Goal: Transaction & Acquisition: Purchase product/service

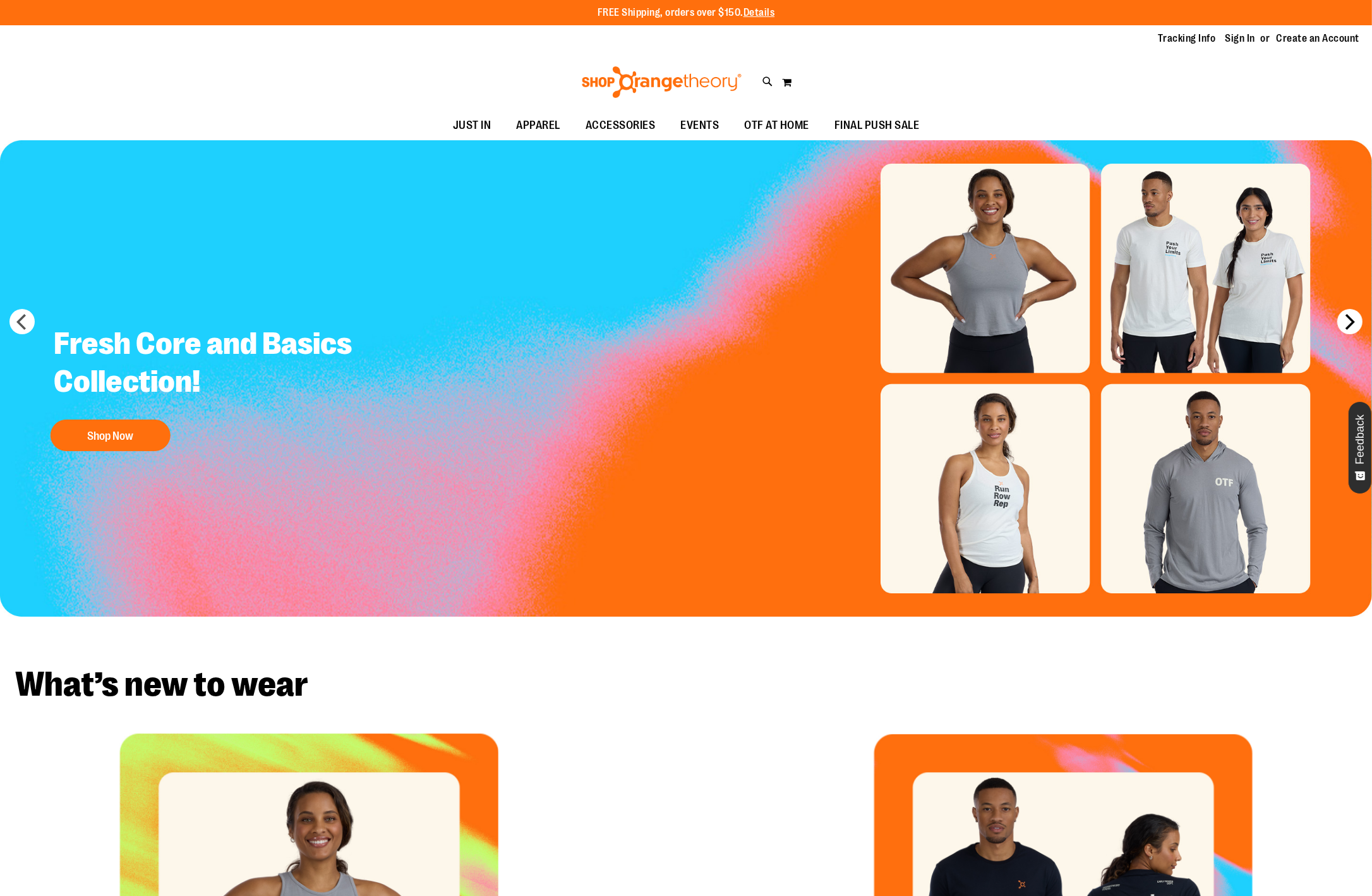
type input "**********"
click at [1351, 324] on button "next" at bounding box center [1350, 322] width 25 height 25
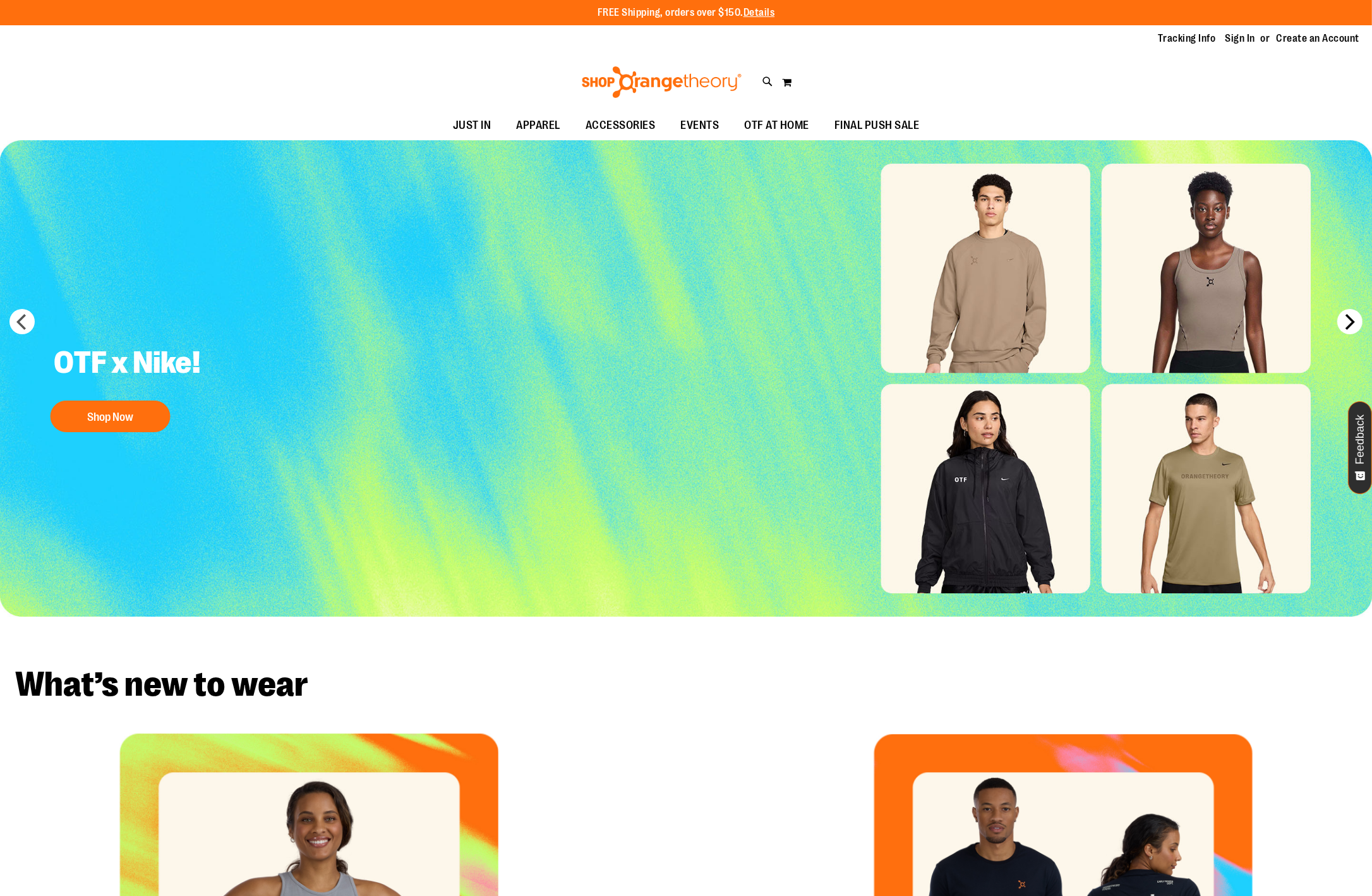
click at [1351, 324] on button "next" at bounding box center [1350, 322] width 25 height 25
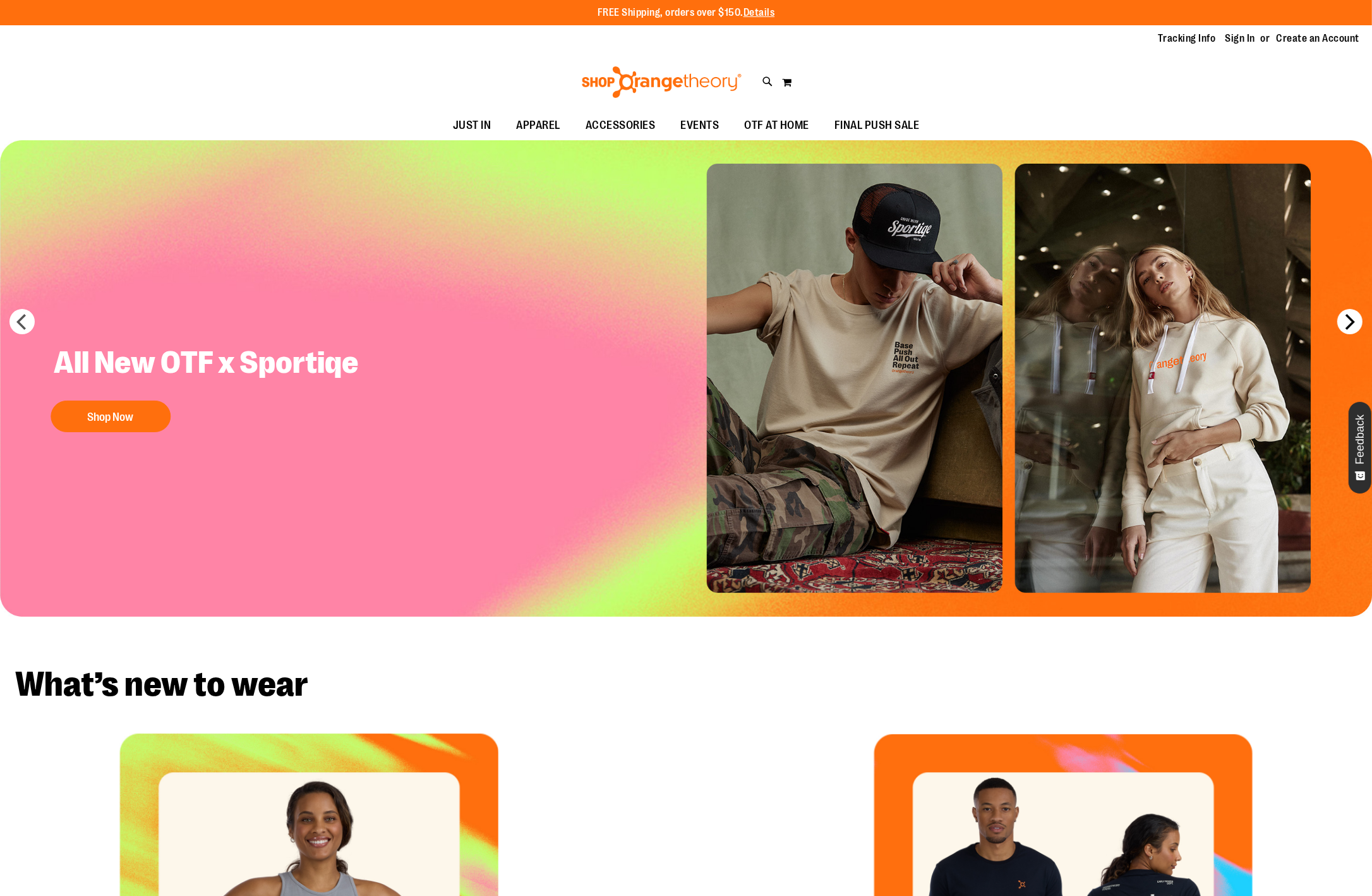
click at [1349, 325] on button "next" at bounding box center [1350, 322] width 25 height 25
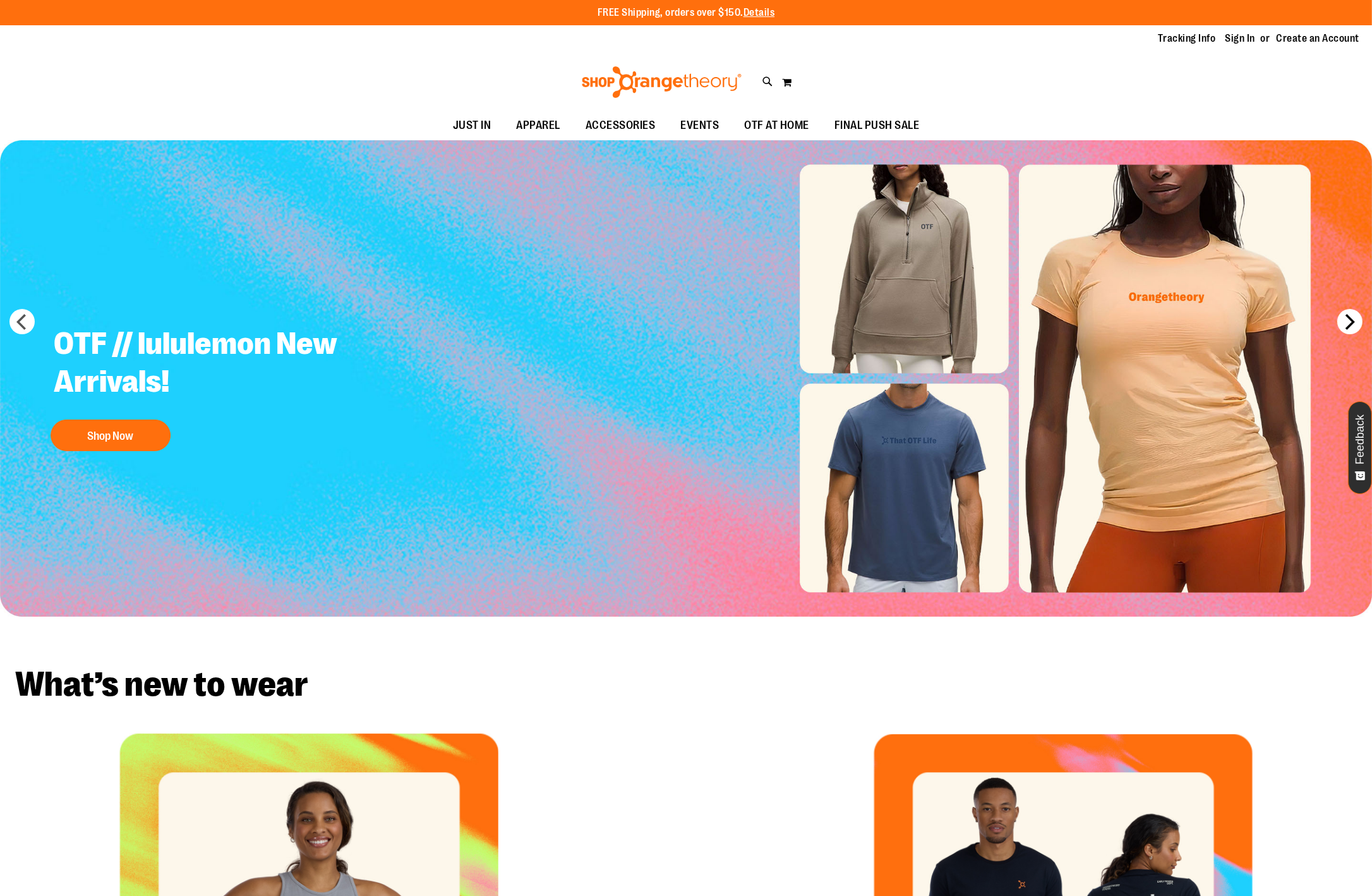
click at [1349, 325] on button "next" at bounding box center [1350, 322] width 25 height 25
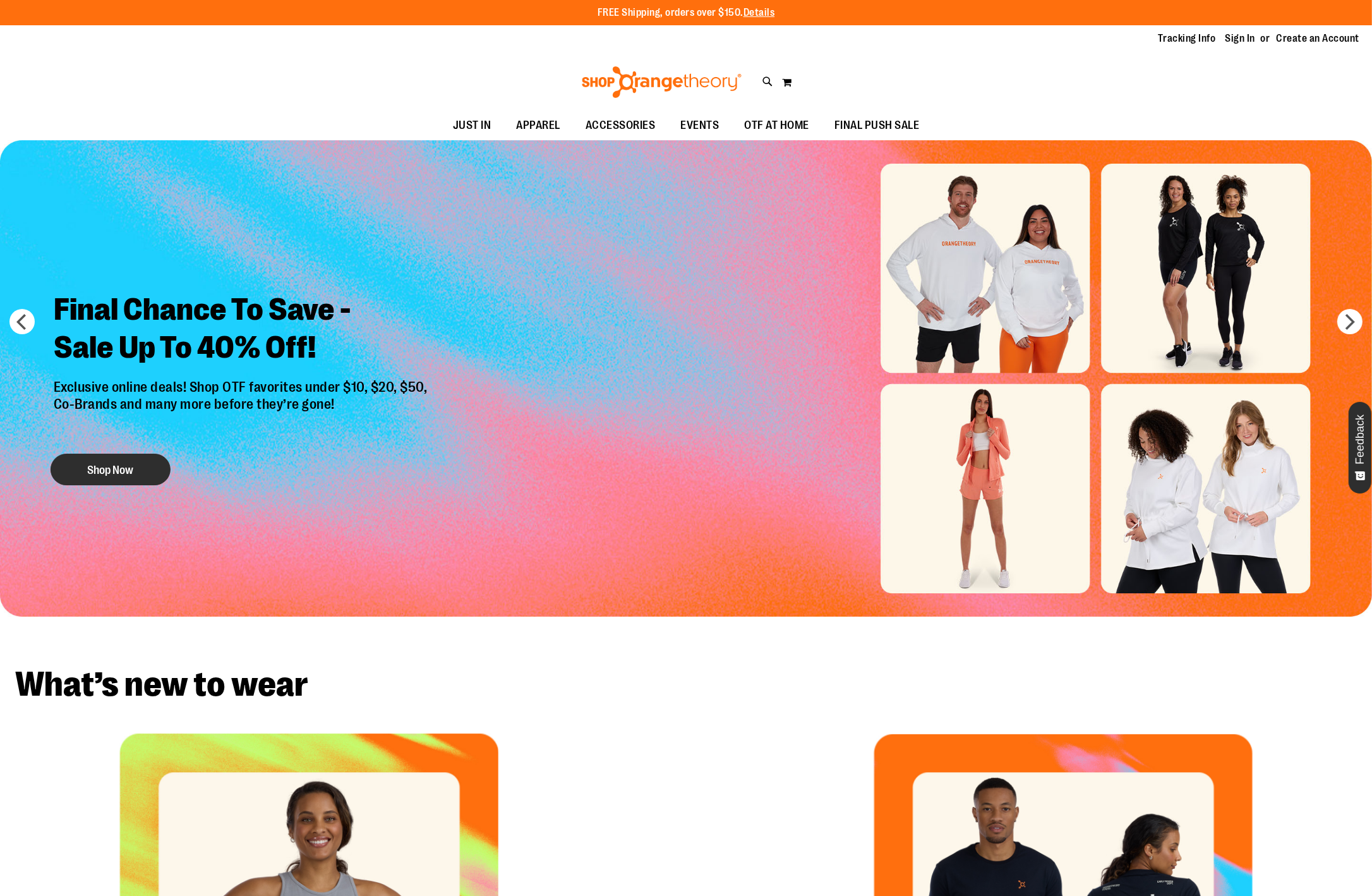
click at [91, 468] on button "Shop Now" at bounding box center [110, 470] width 120 height 32
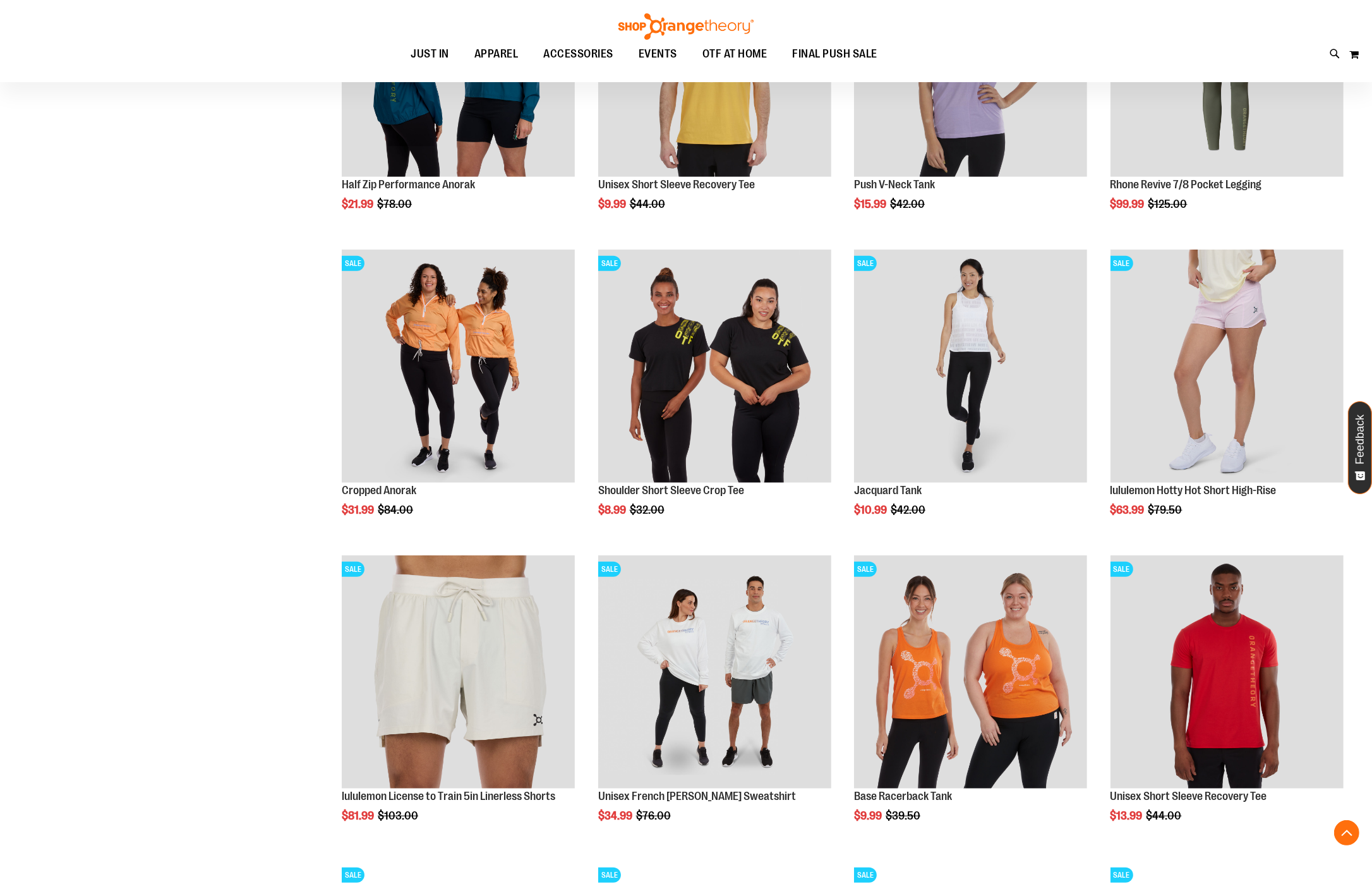
scroll to position [983, 0]
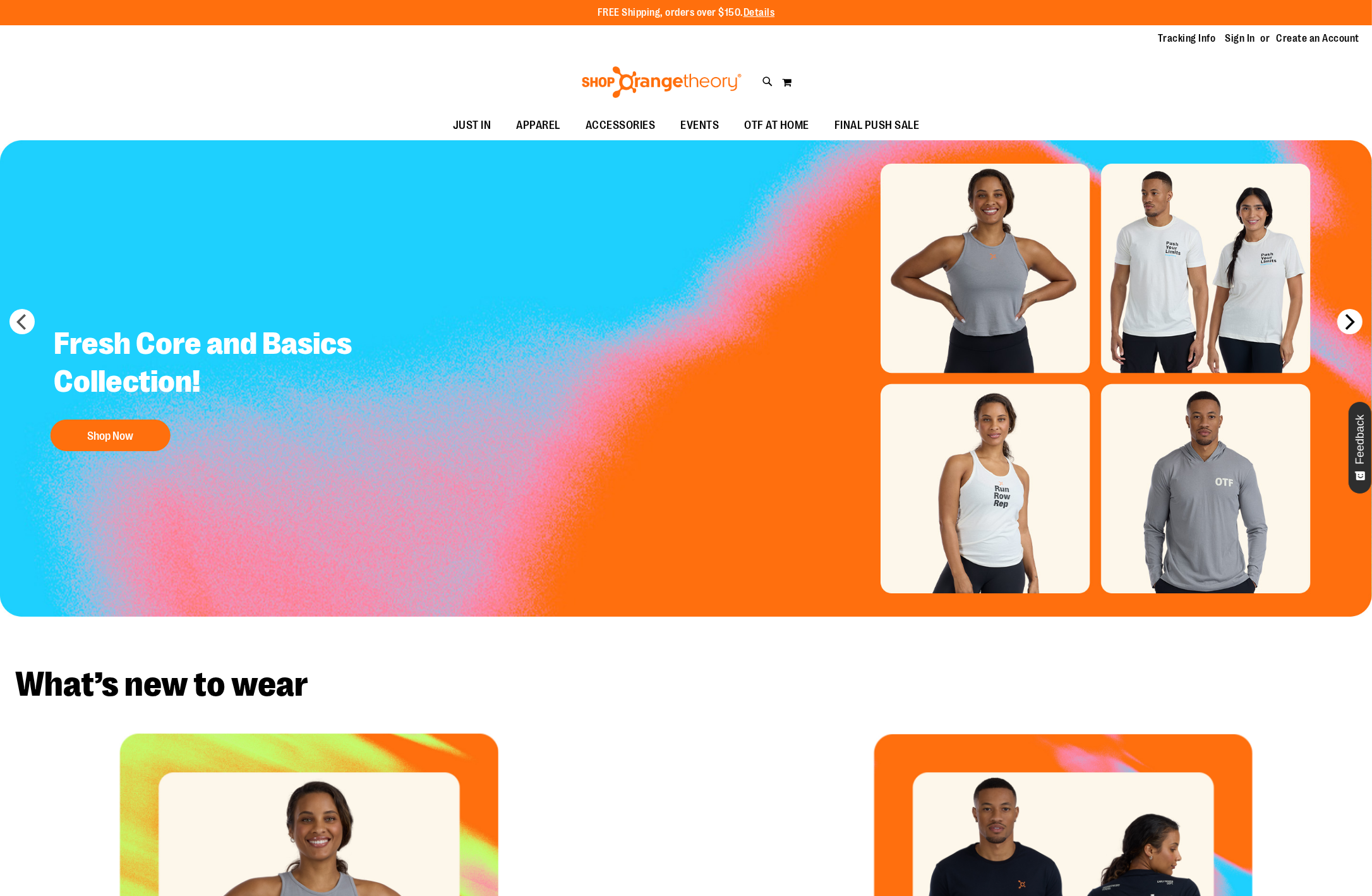
type input "**********"
click at [1343, 318] on button "next" at bounding box center [1350, 322] width 25 height 25
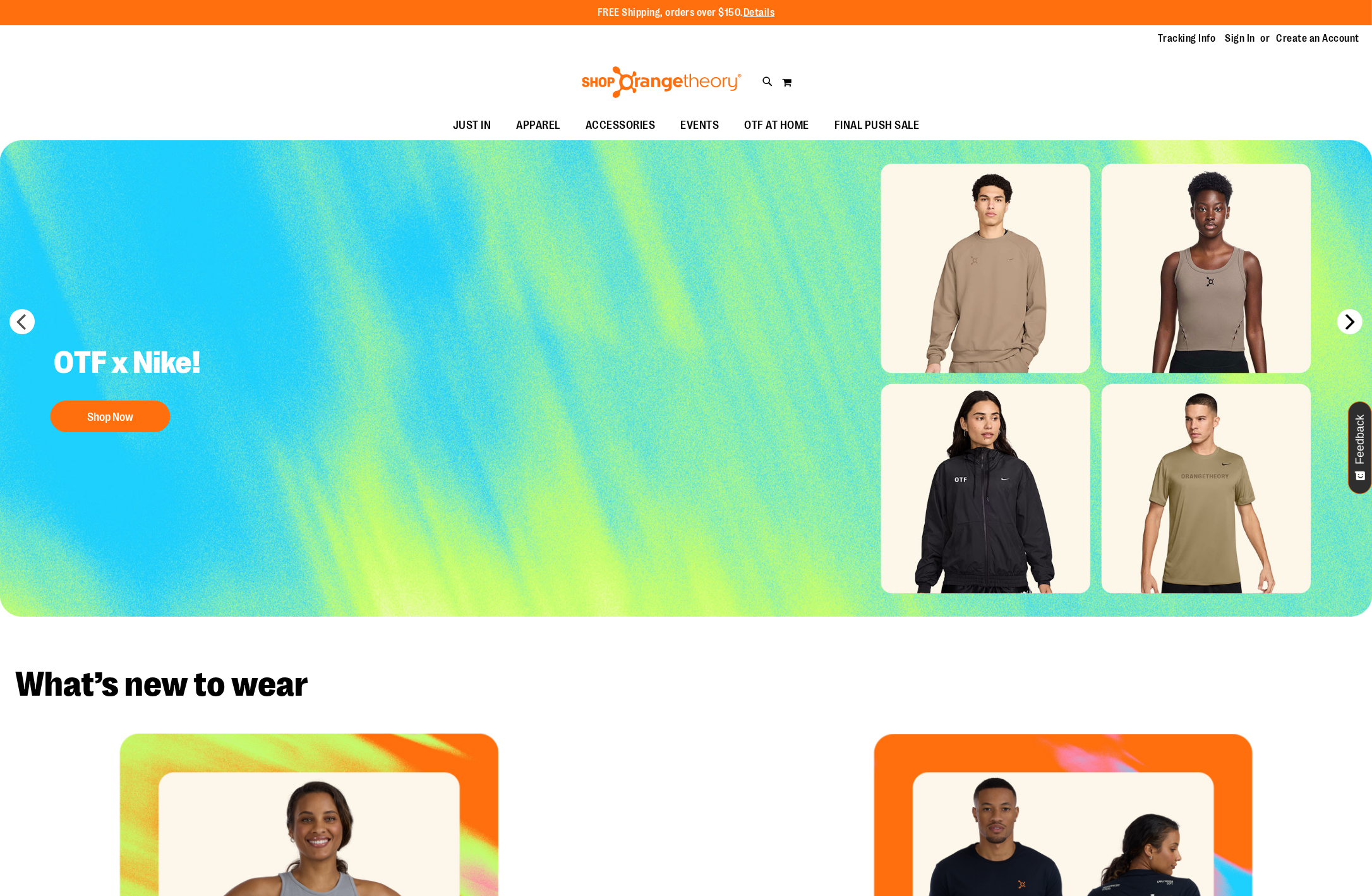
click at [1343, 318] on button "next" at bounding box center [1350, 322] width 25 height 25
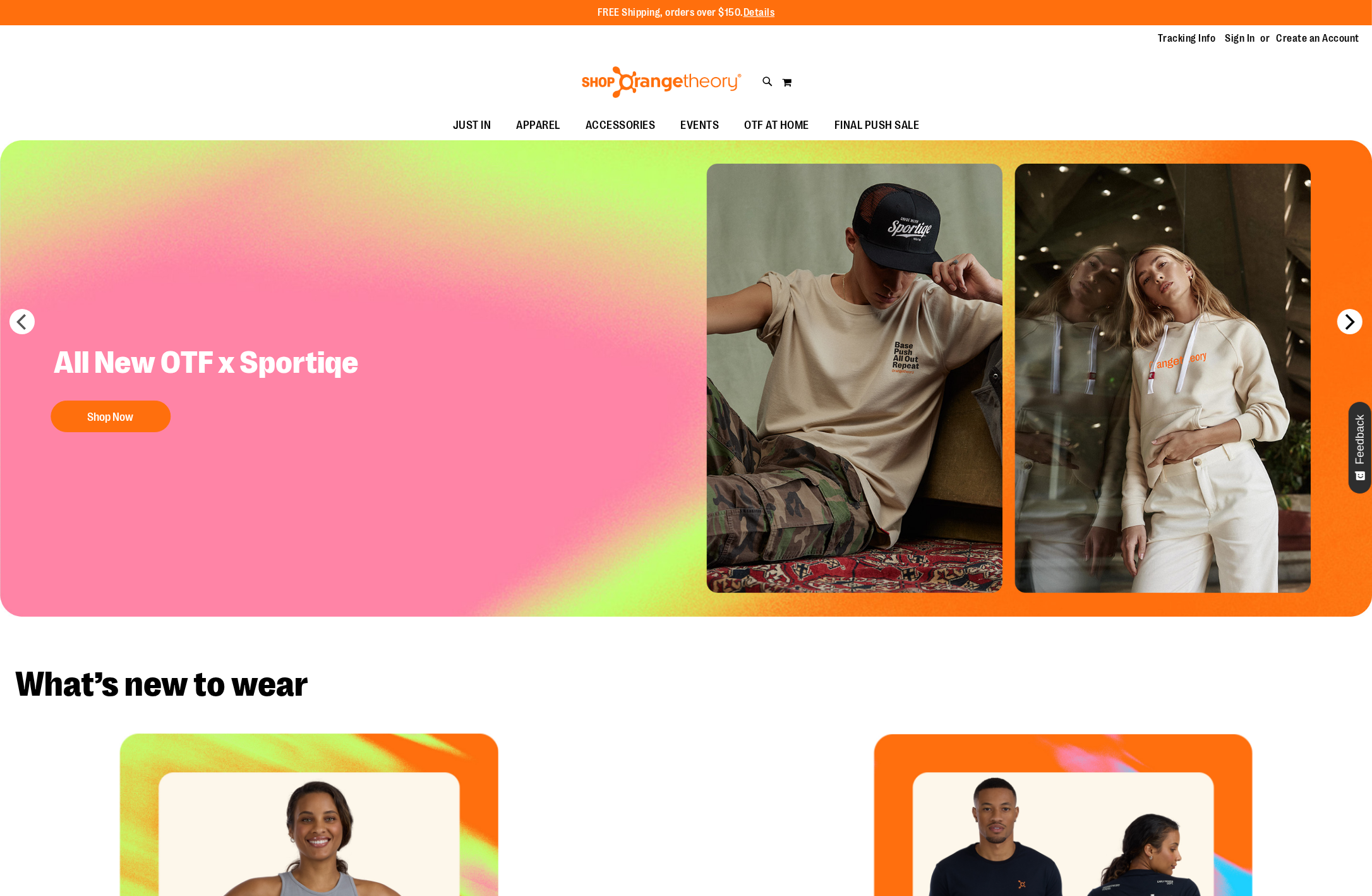
click at [1343, 318] on button "next" at bounding box center [1350, 322] width 25 height 25
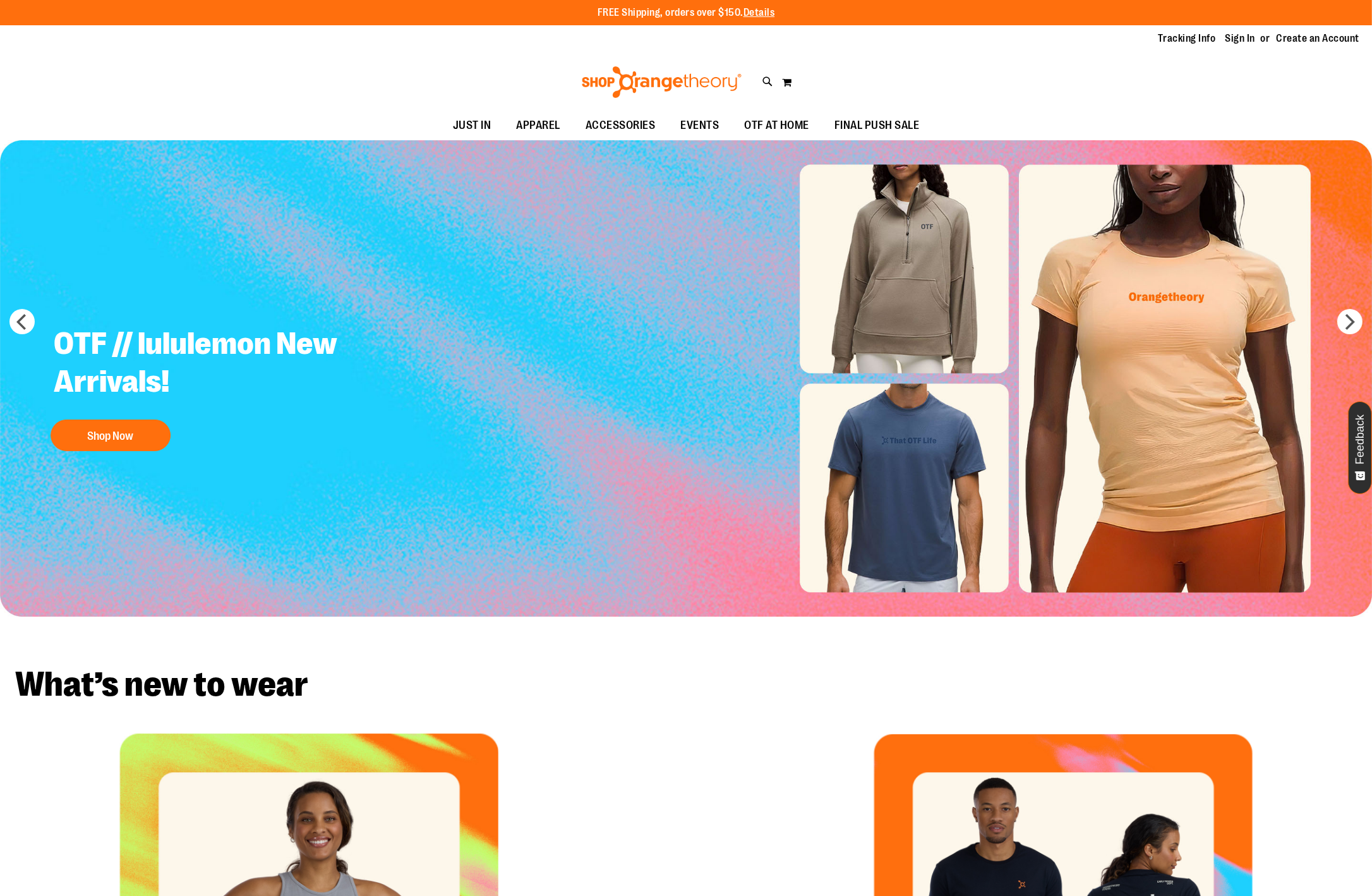
click at [842, 247] on img "Slide 4 of 7" at bounding box center [686, 378] width 1372 height 477
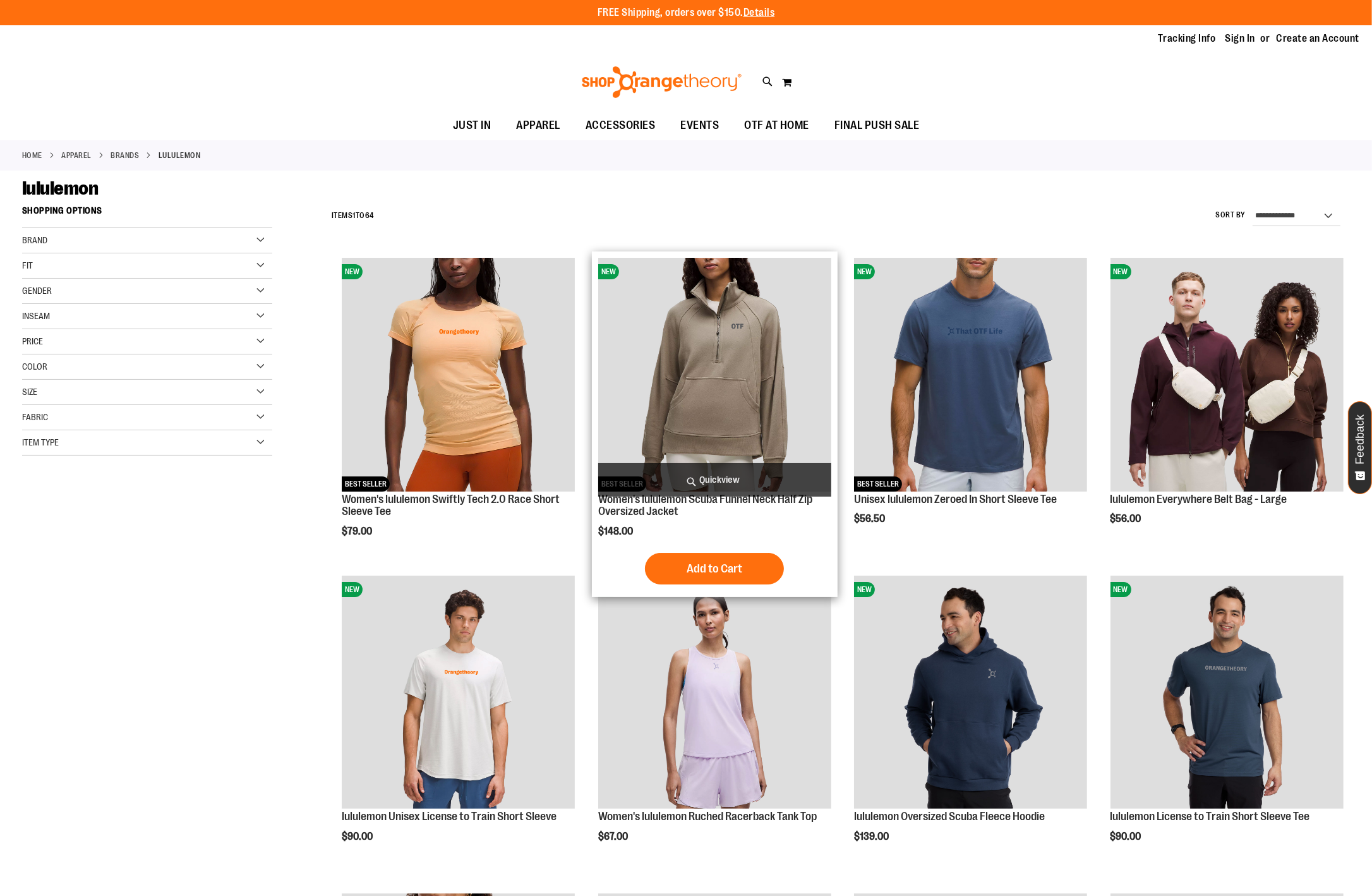
type input "**********"
click at [699, 481] on span "Quickview" at bounding box center [715, 480] width 233 height 33
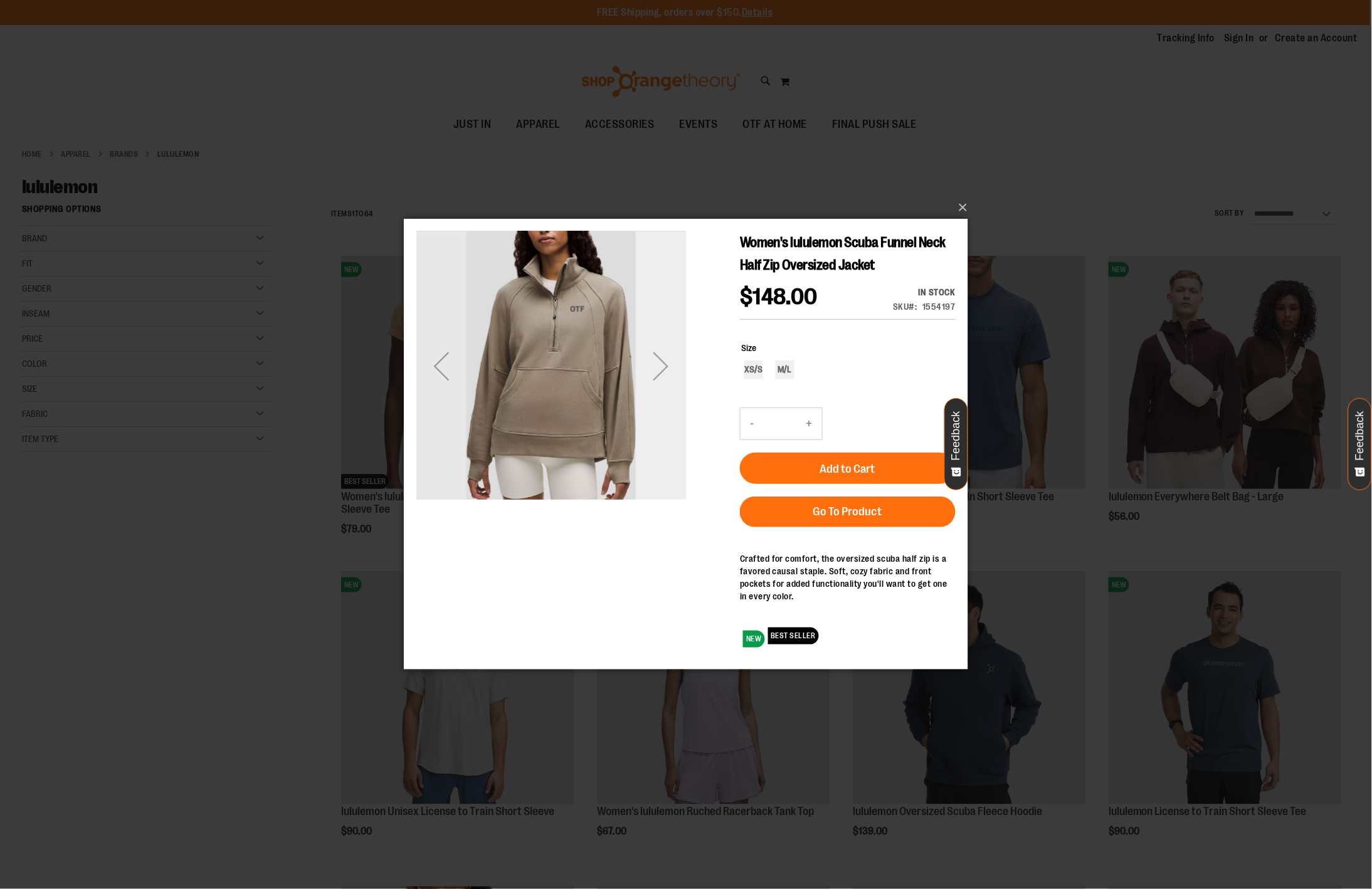
click at [651, 382] on div "Next" at bounding box center [660, 366] width 50 height 50
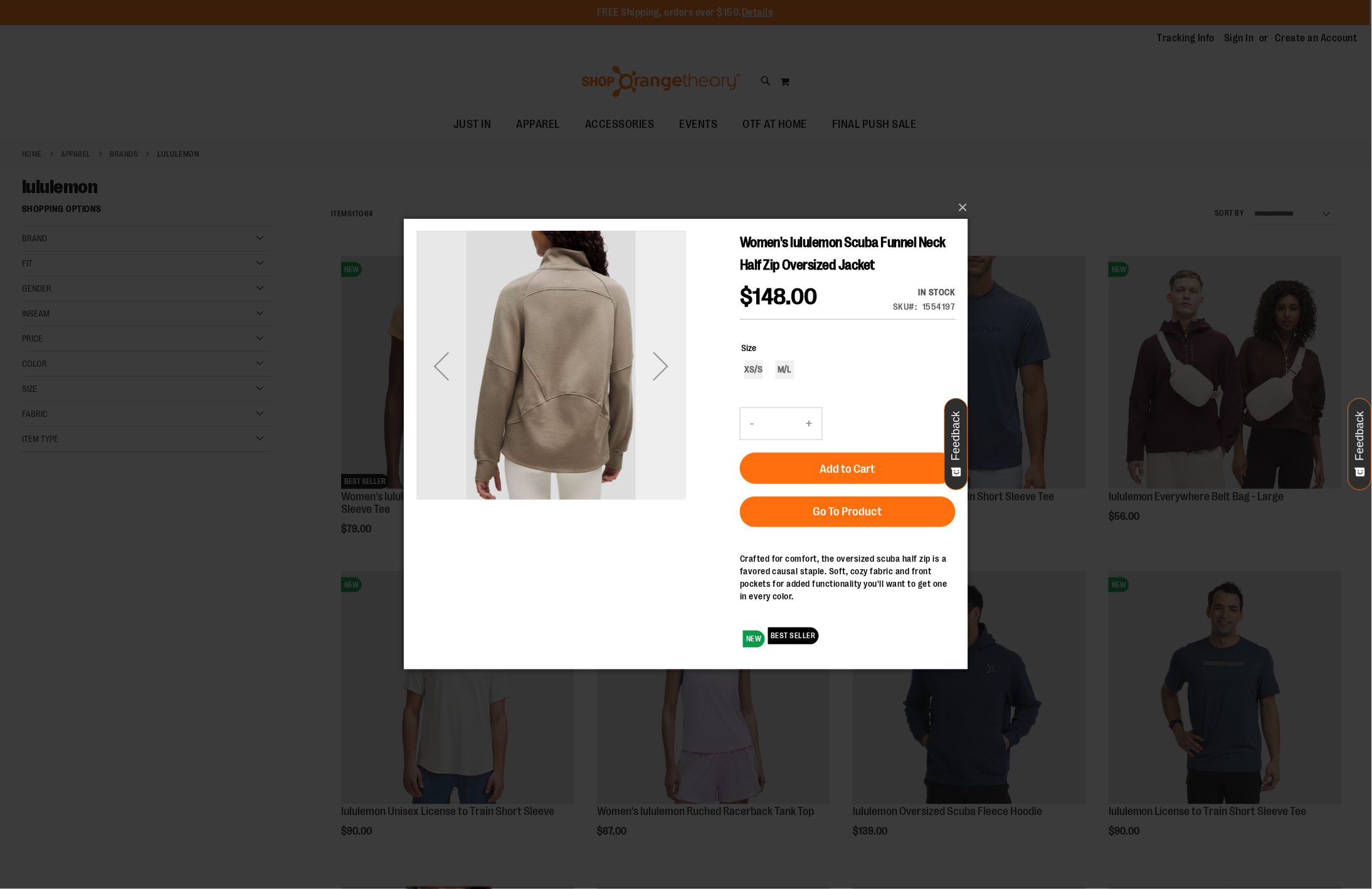
click at [651, 382] on div "Next" at bounding box center [660, 366] width 50 height 50
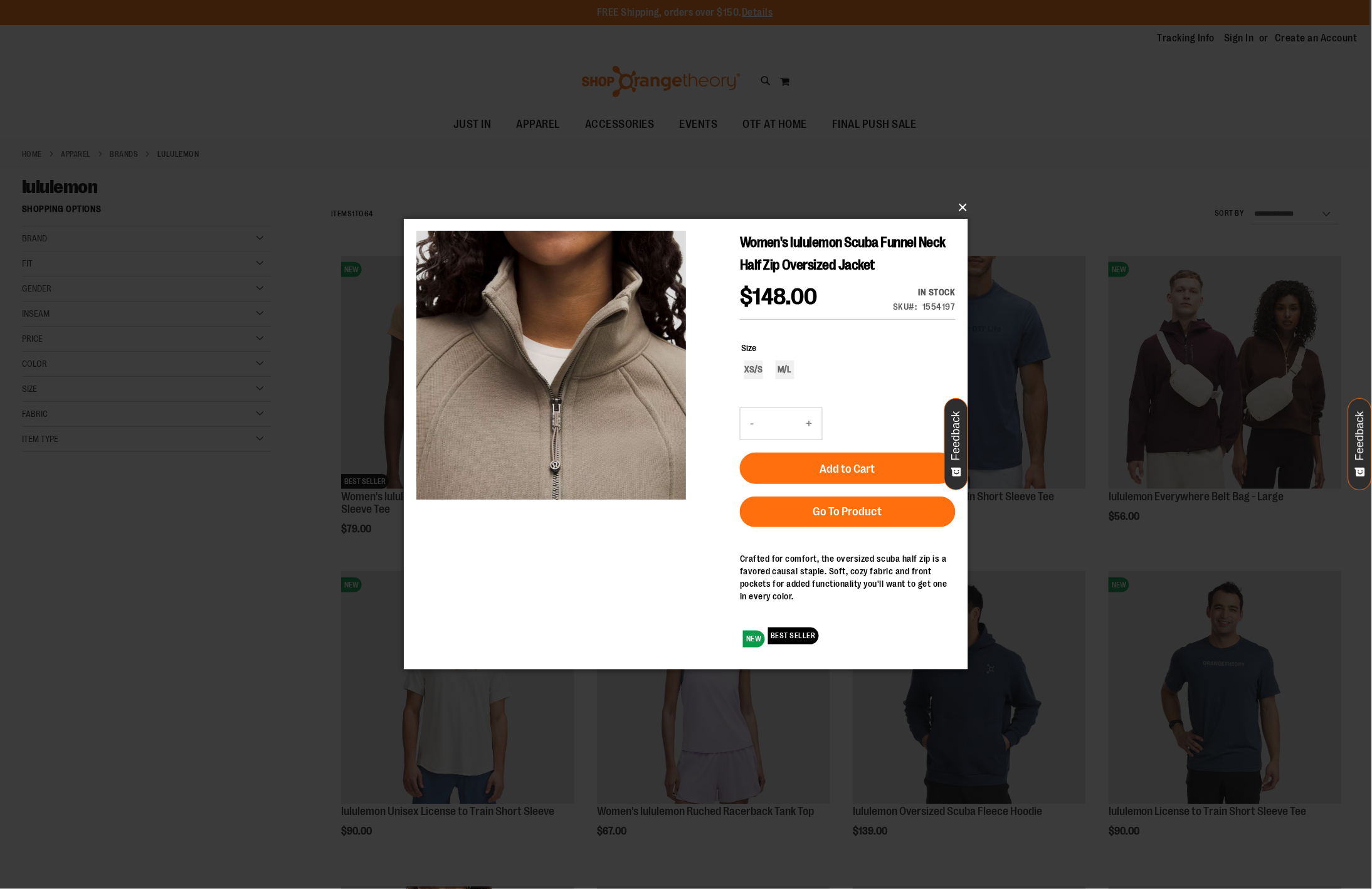
click at [960, 208] on button "×" at bounding box center [689, 207] width 564 height 28
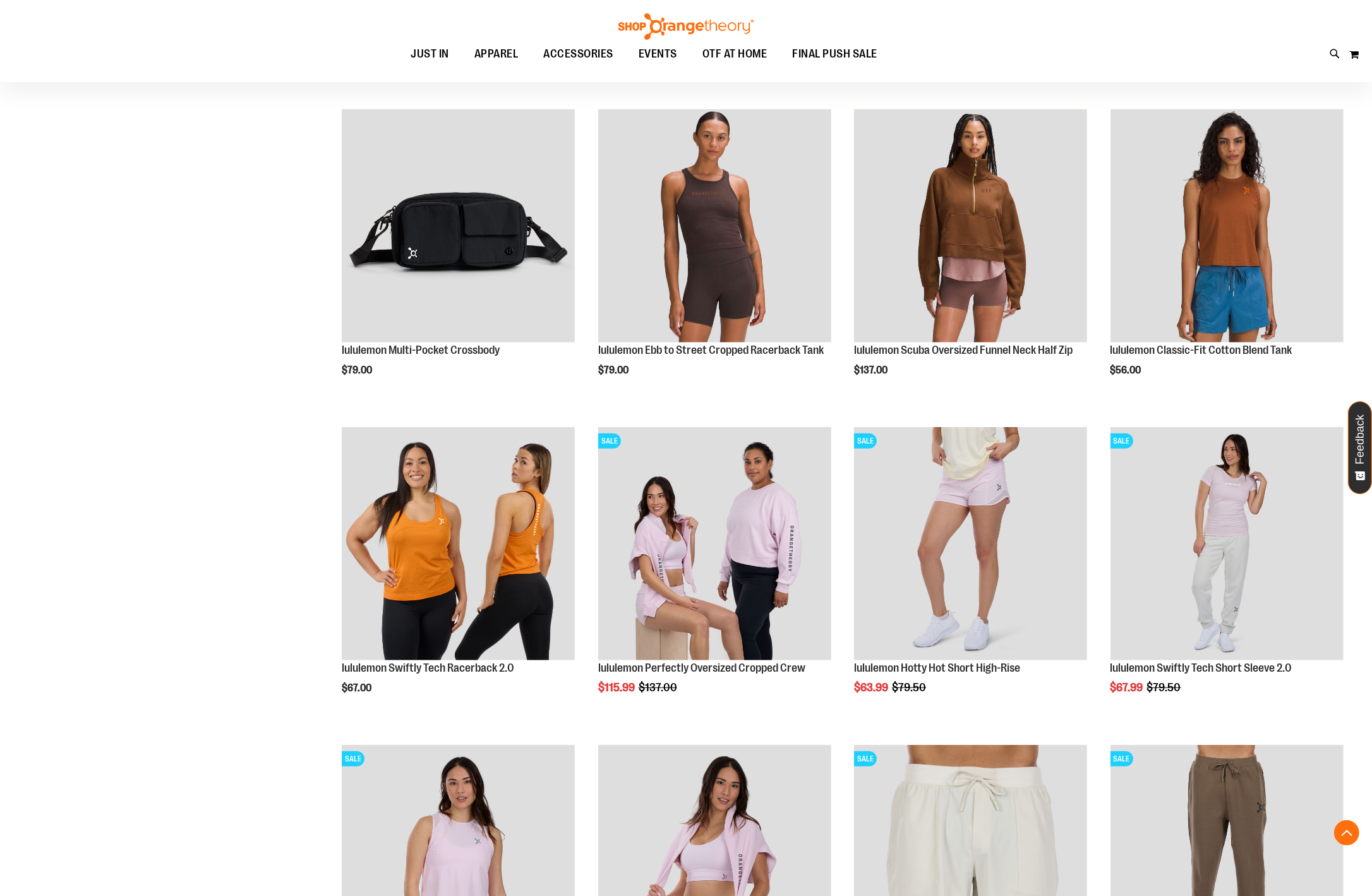
scroll to position [1130, 0]
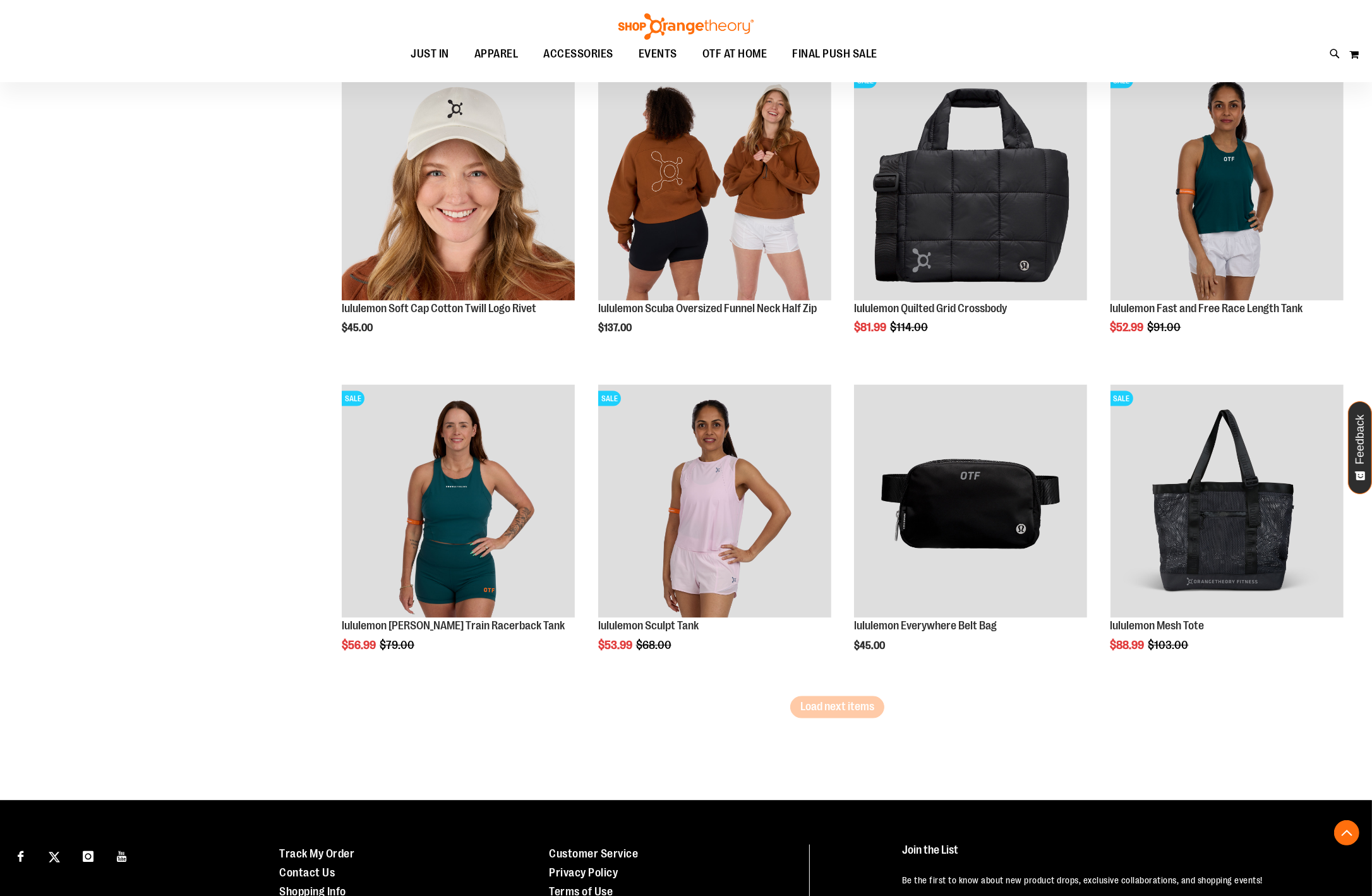
scroll to position [2435, 0]
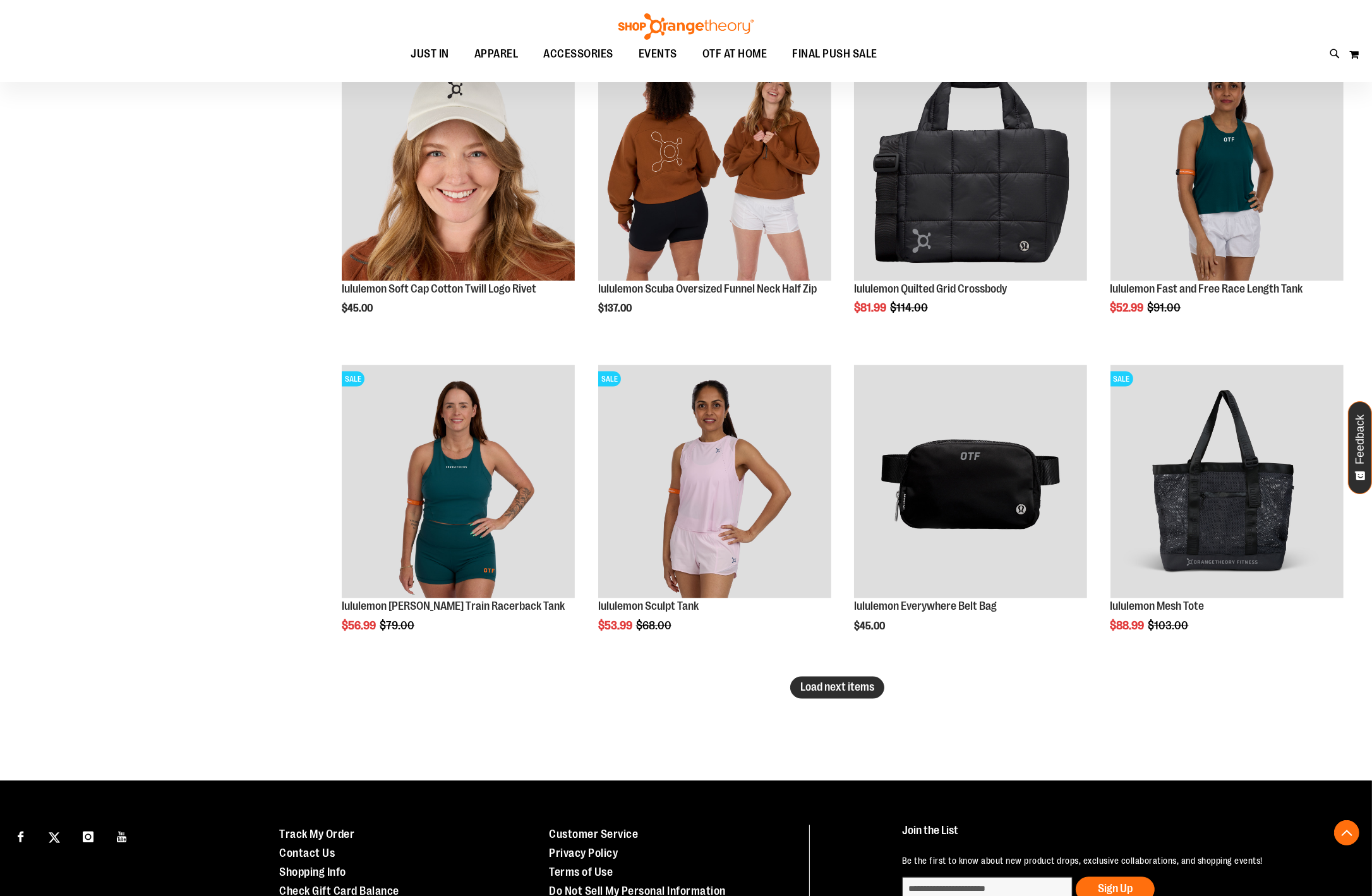
click at [828, 687] on span "Load next items" at bounding box center [837, 688] width 74 height 13
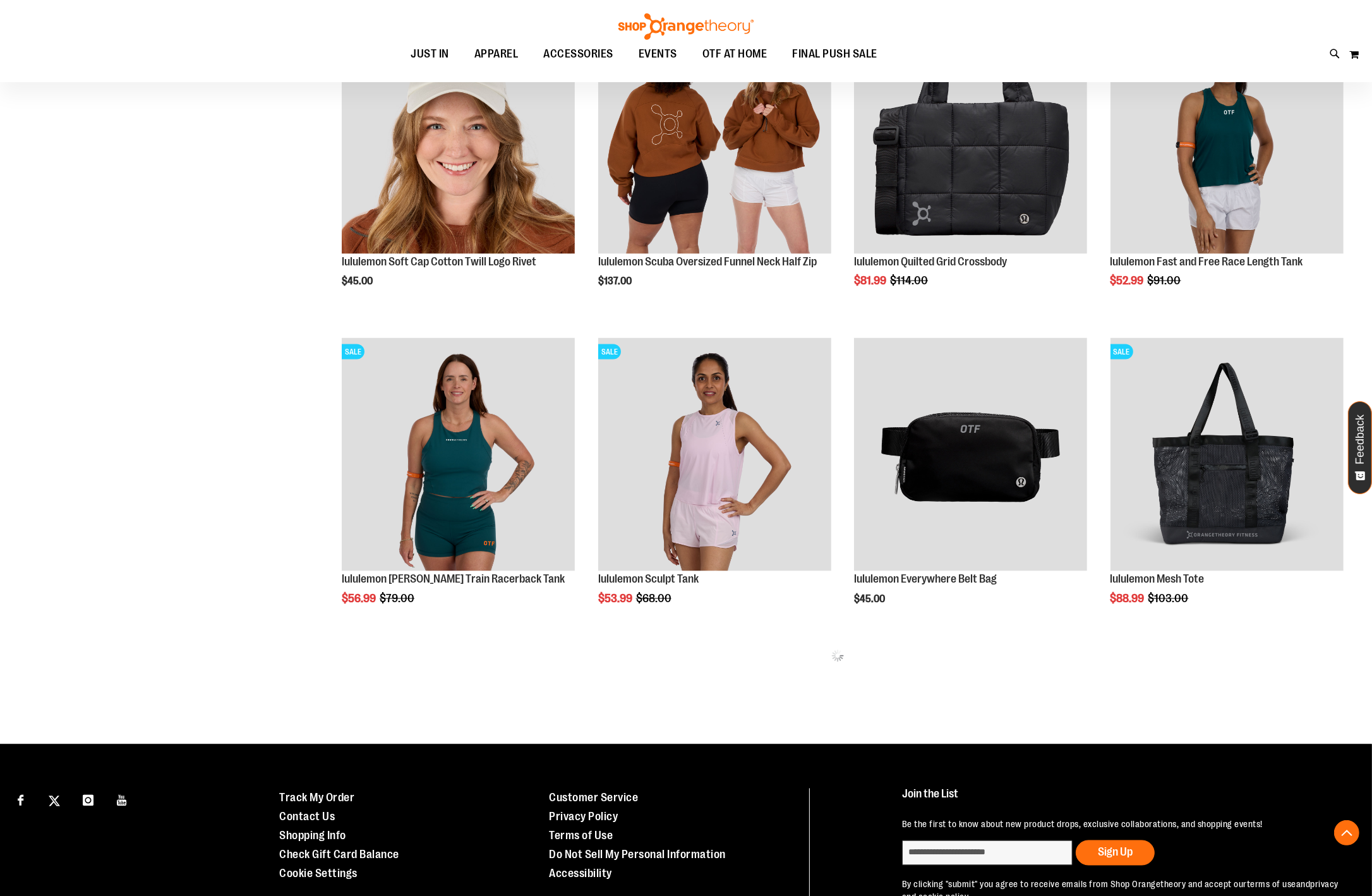
scroll to position [2336, 0]
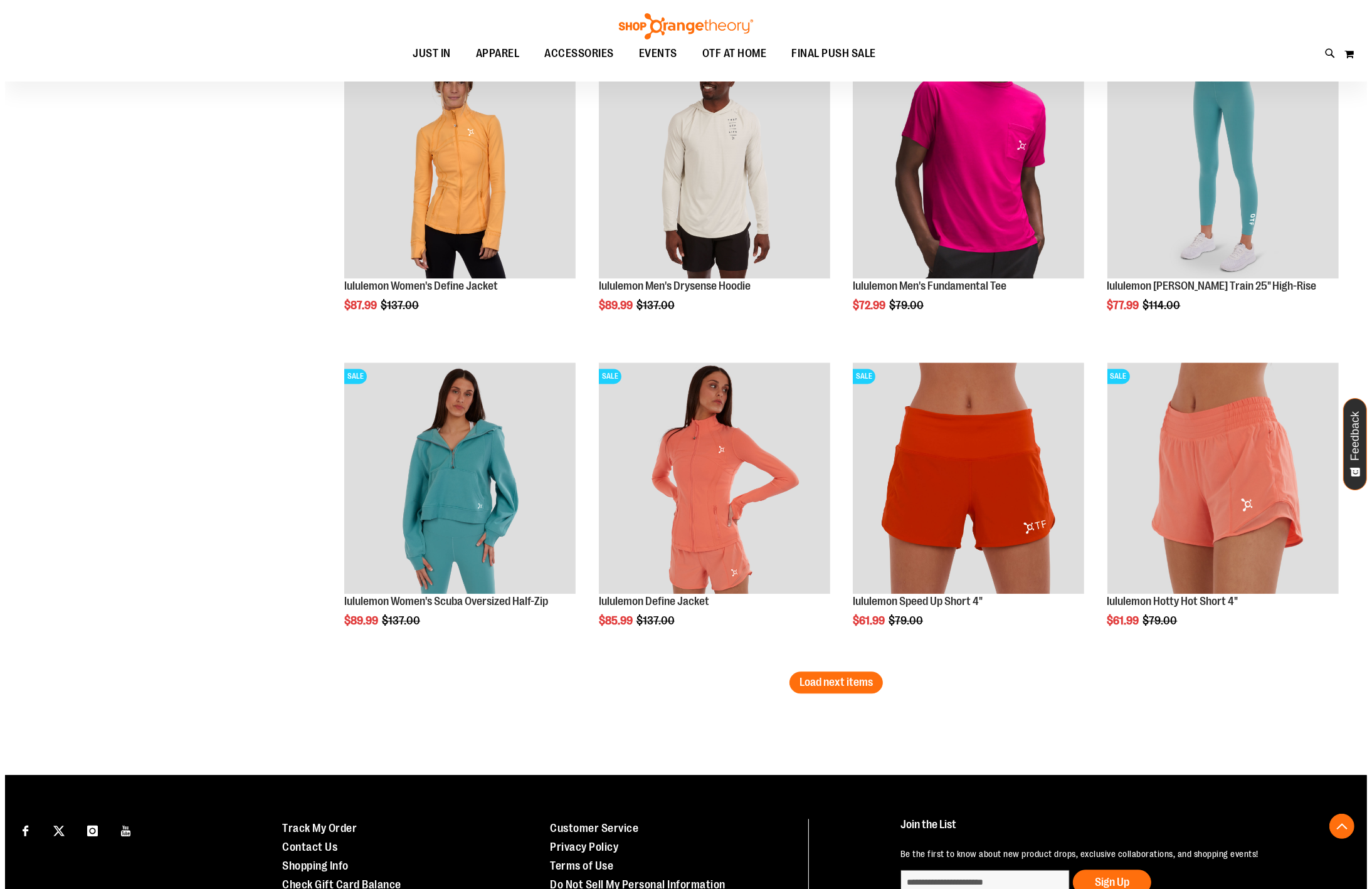
scroll to position [3223, 0]
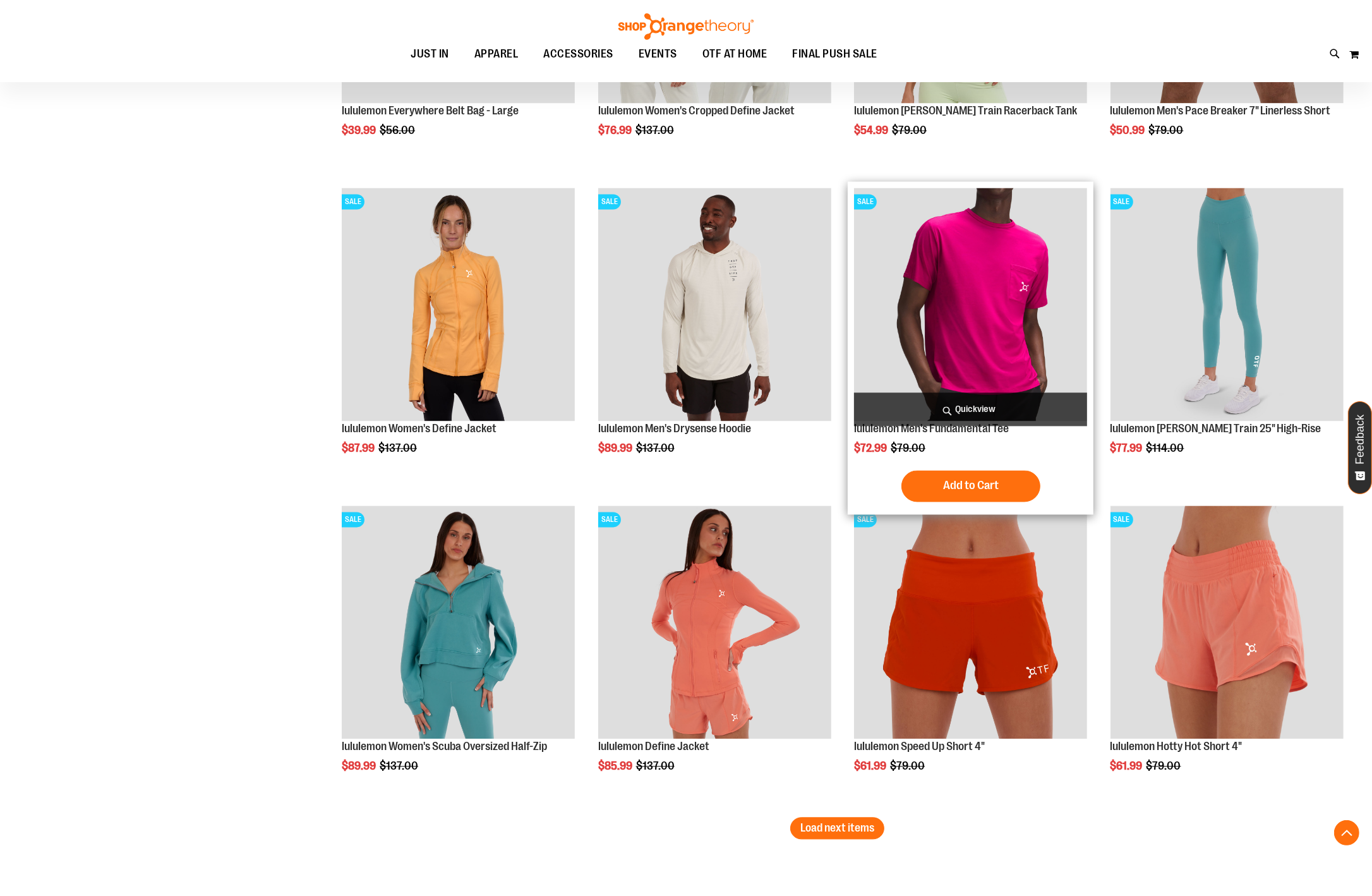
click at [1013, 410] on span "Quickview" at bounding box center [971, 409] width 233 height 33
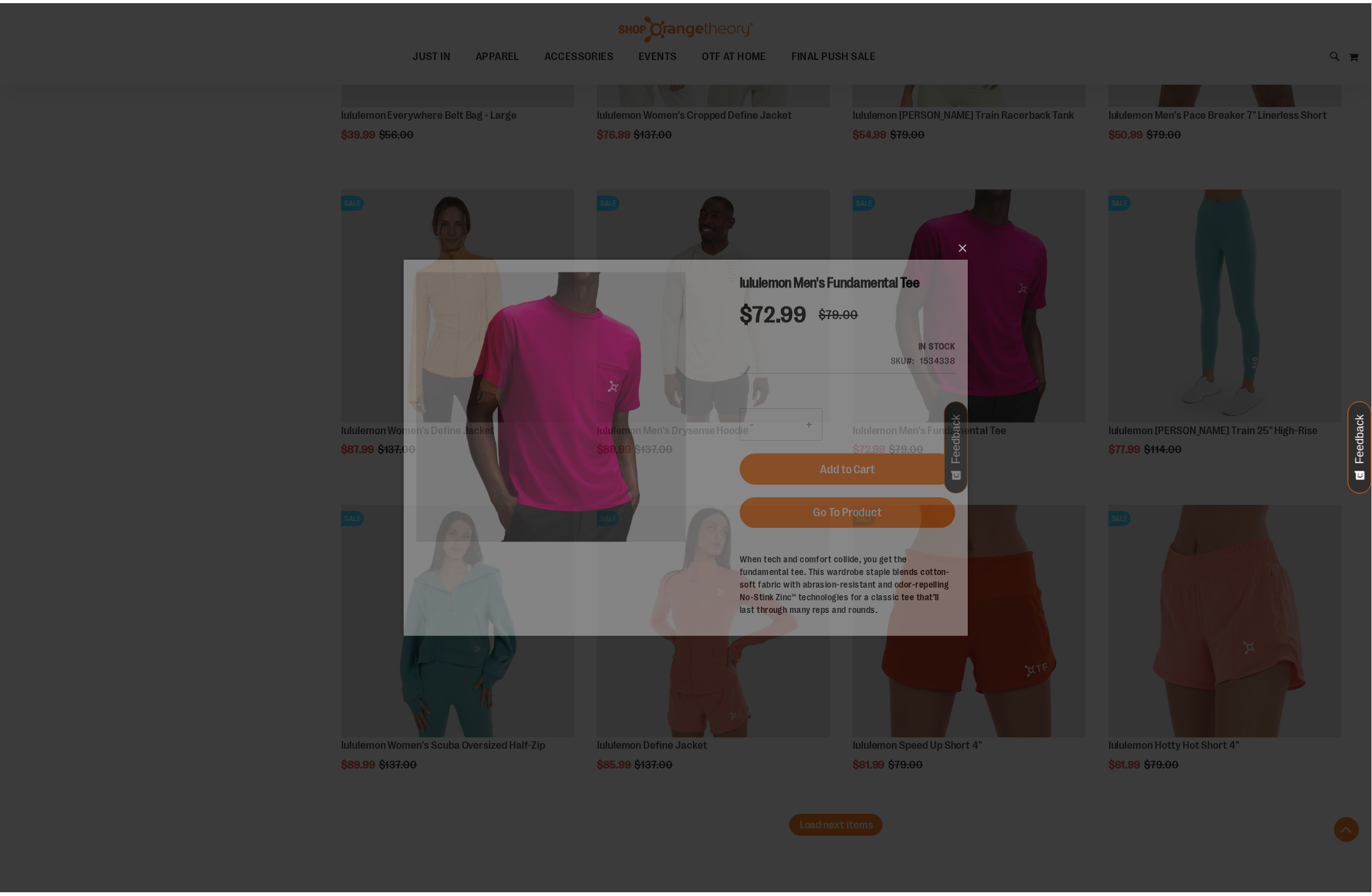
scroll to position [0, 0]
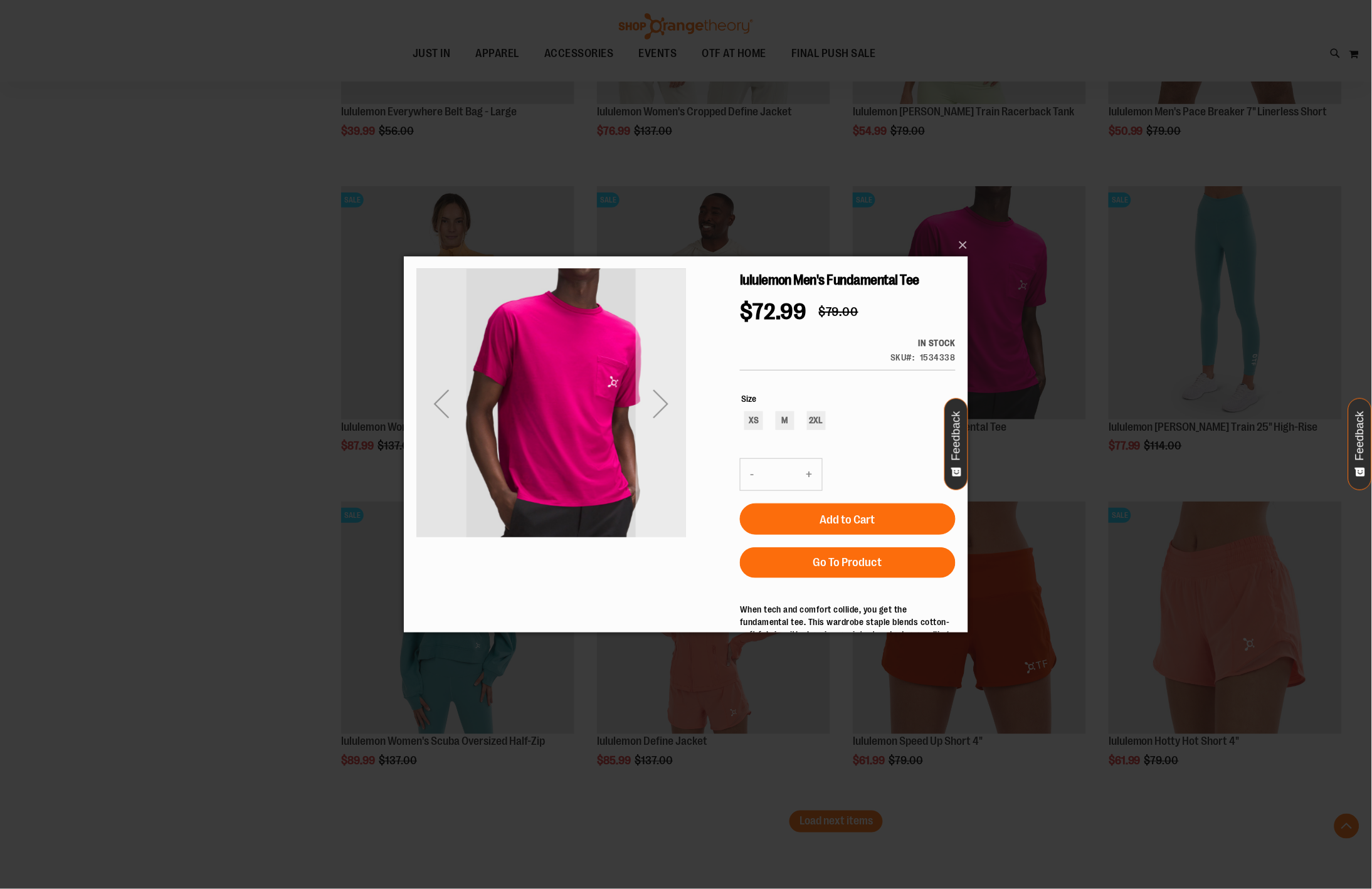
click at [658, 406] on div "Next" at bounding box center [660, 403] width 50 height 50
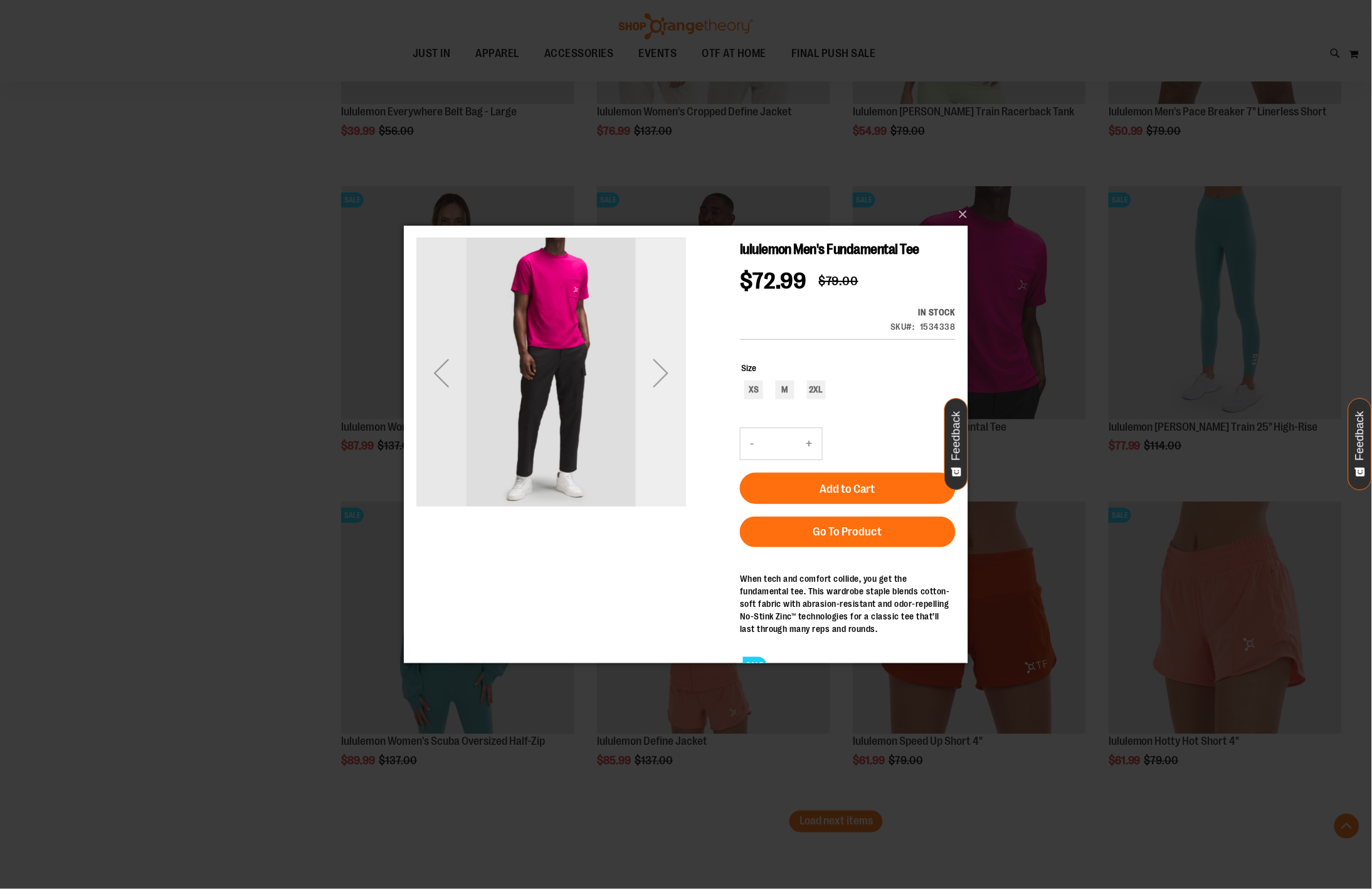
click at [650, 381] on div "Next" at bounding box center [660, 373] width 50 height 50
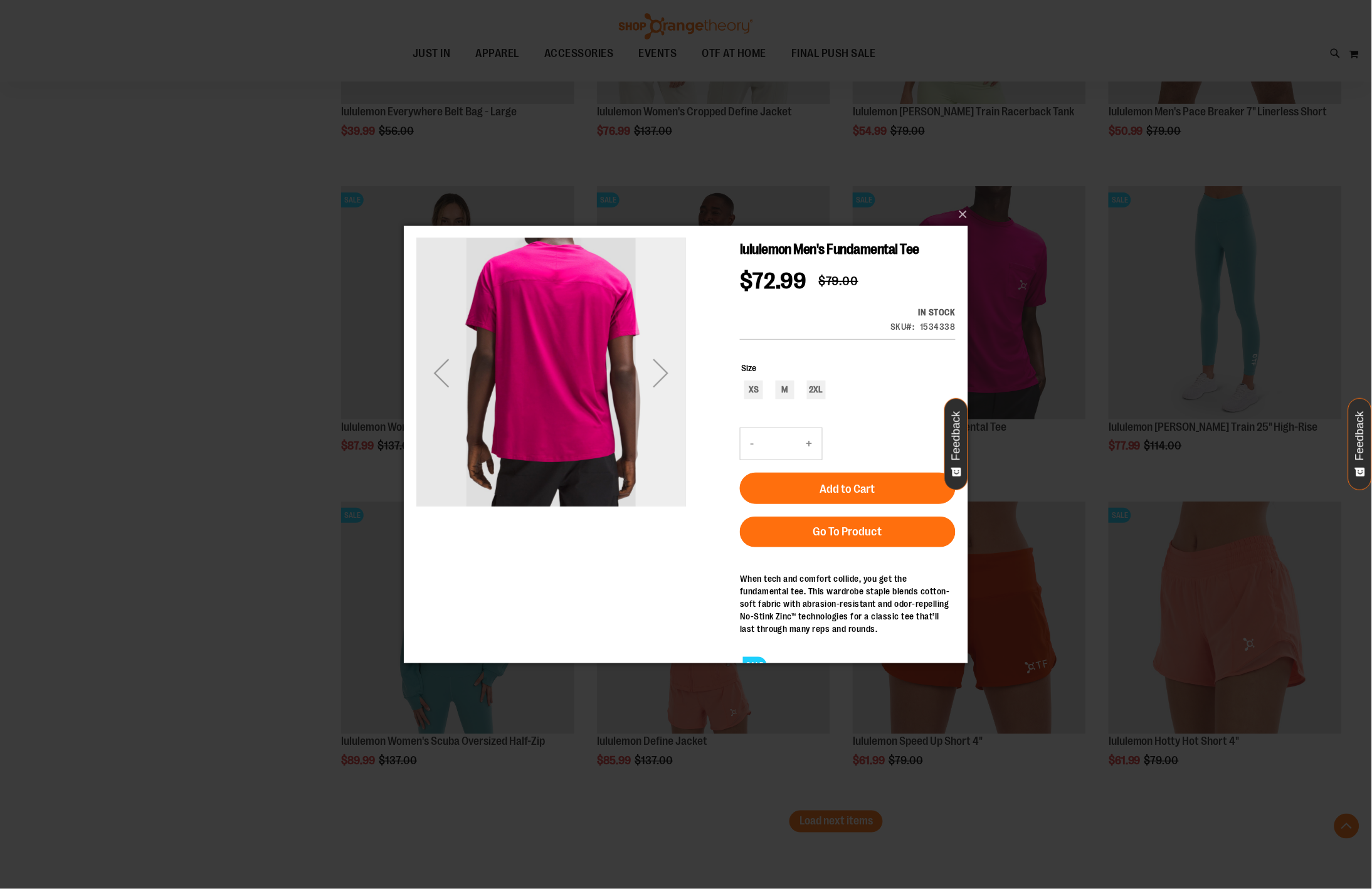
click at [650, 381] on div "Next" at bounding box center [660, 373] width 50 height 50
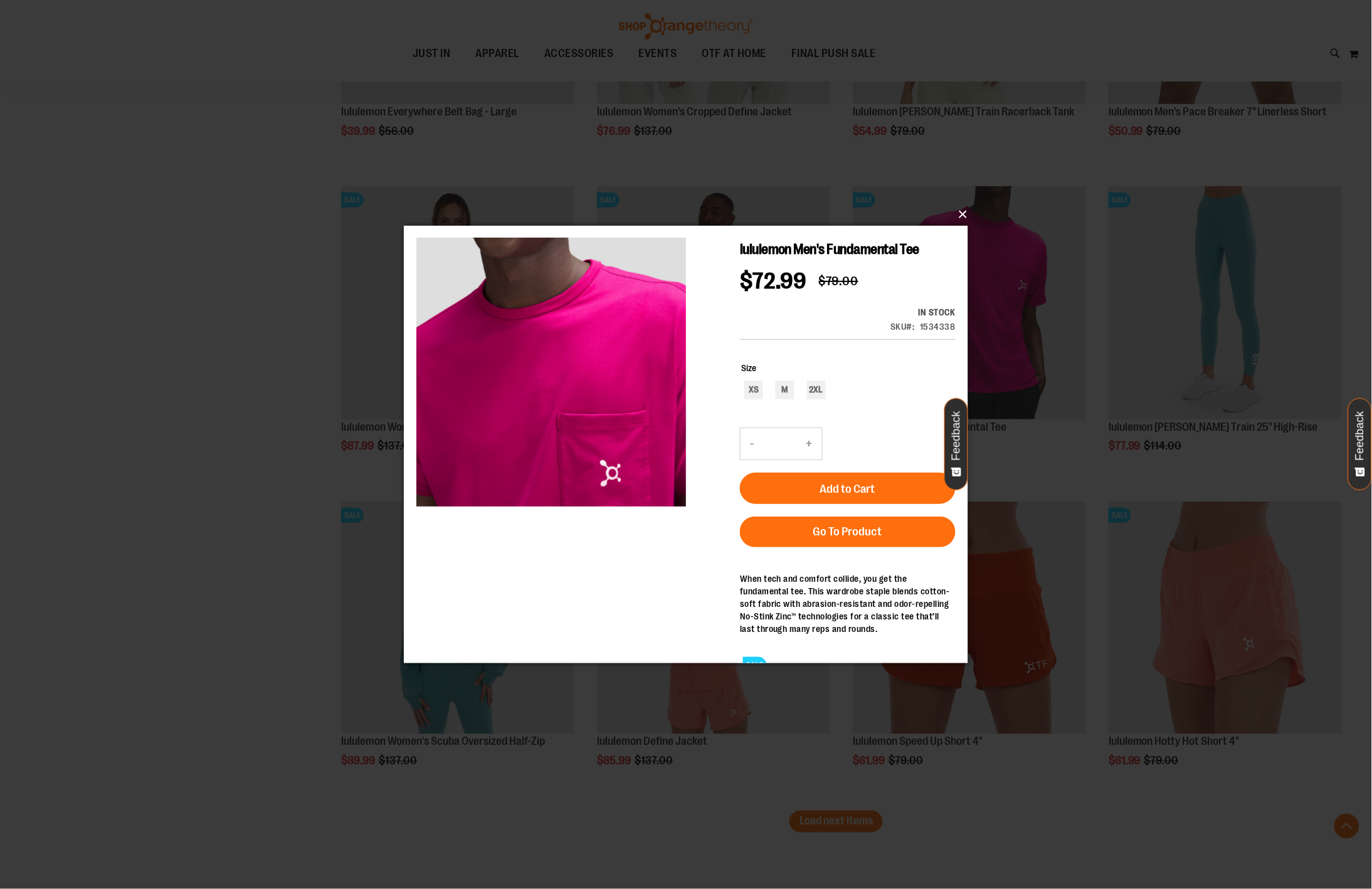
click at [966, 209] on button "×" at bounding box center [689, 215] width 564 height 28
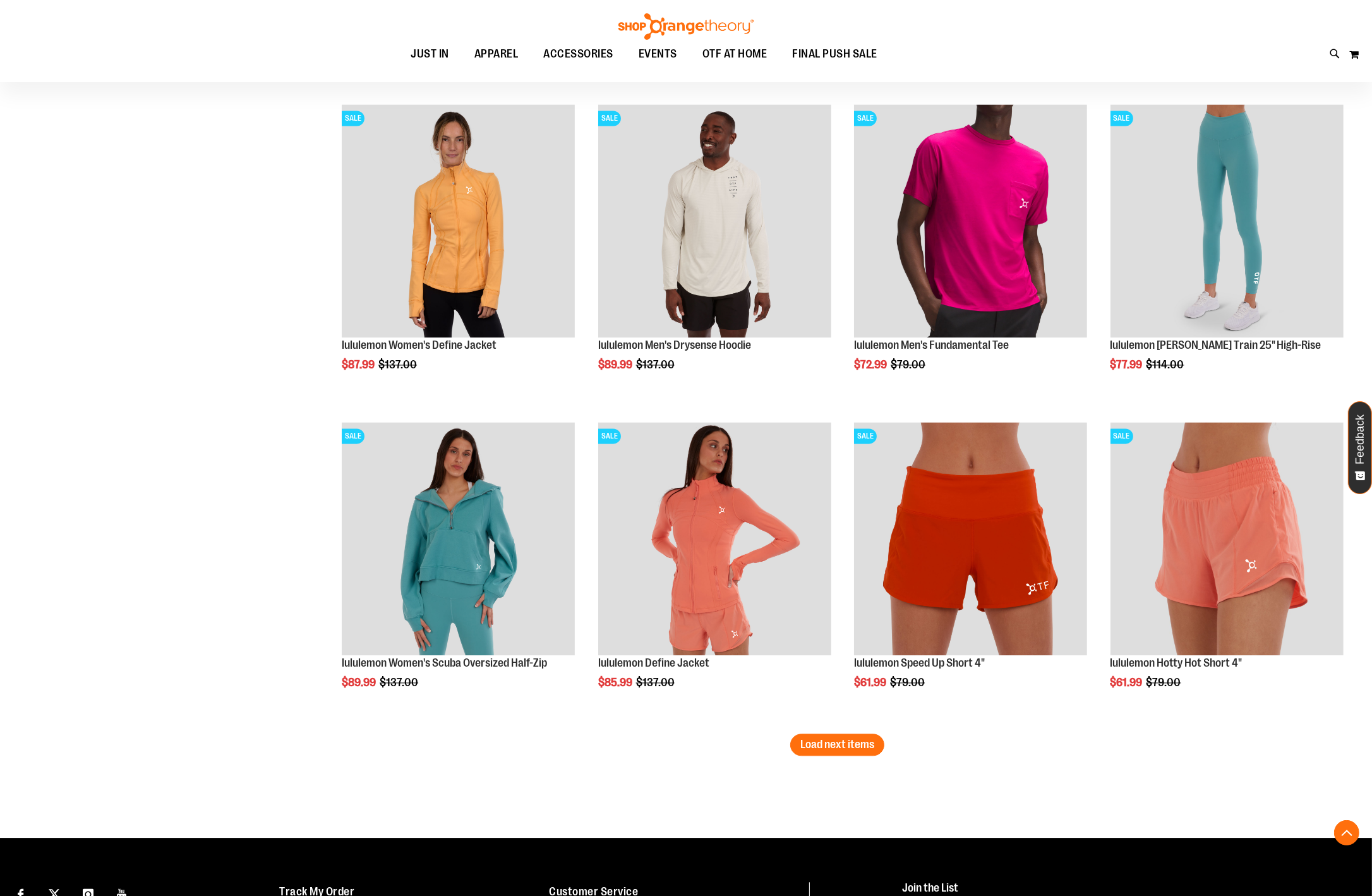
scroll to position [3459, 0]
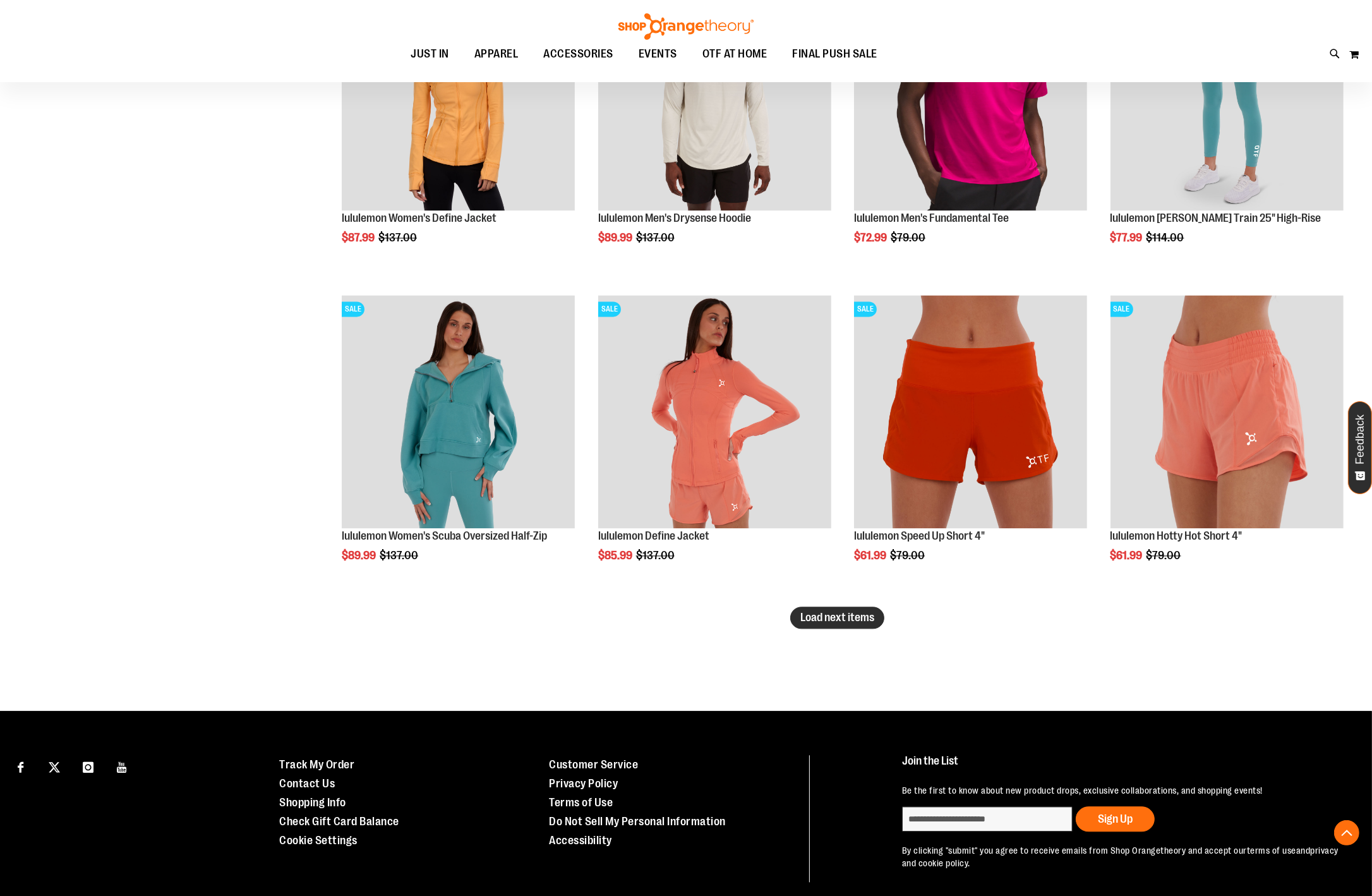
click at [833, 616] on span "Load next items" at bounding box center [837, 617] width 74 height 13
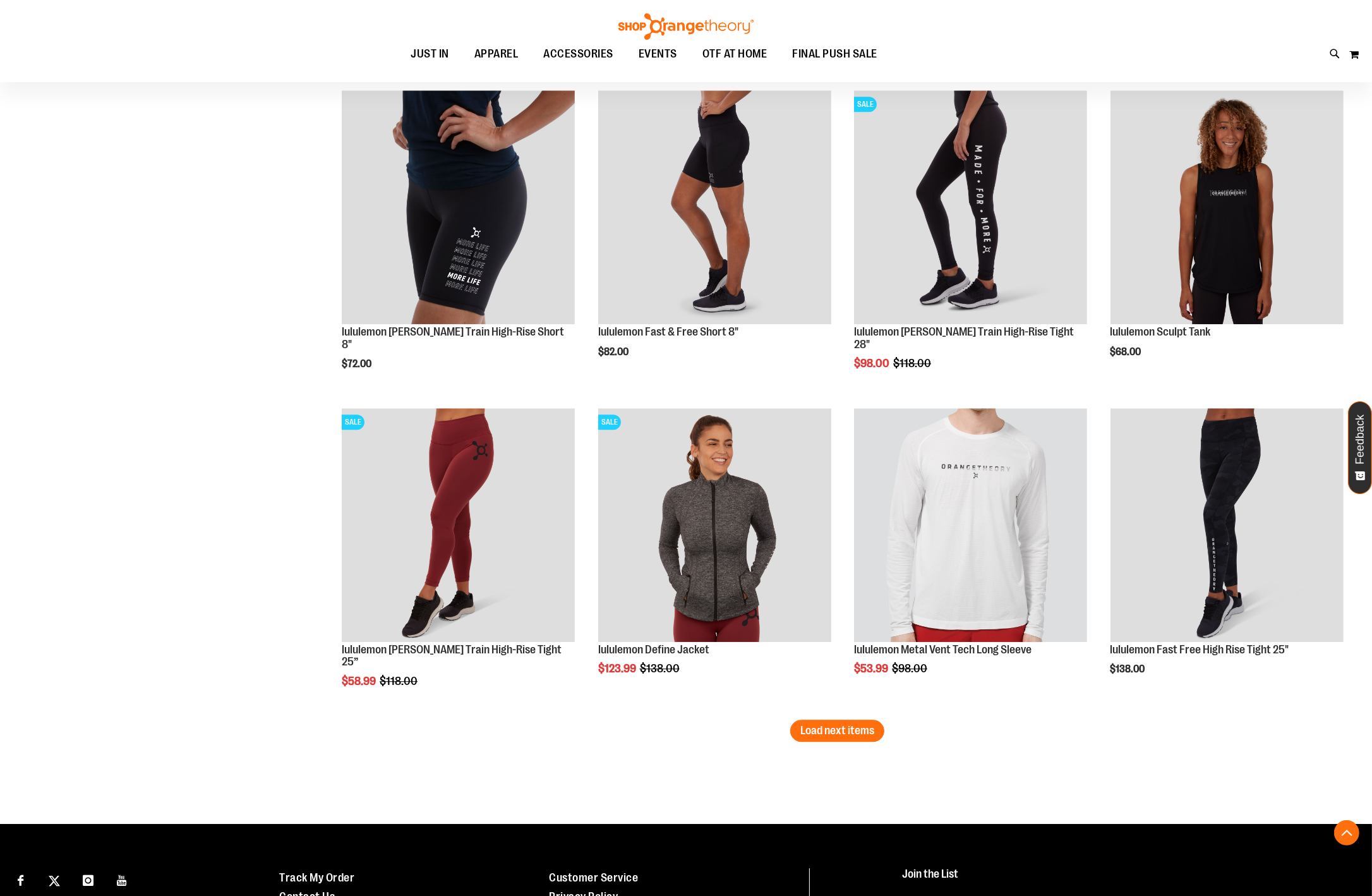
scroll to position [4301, 0]
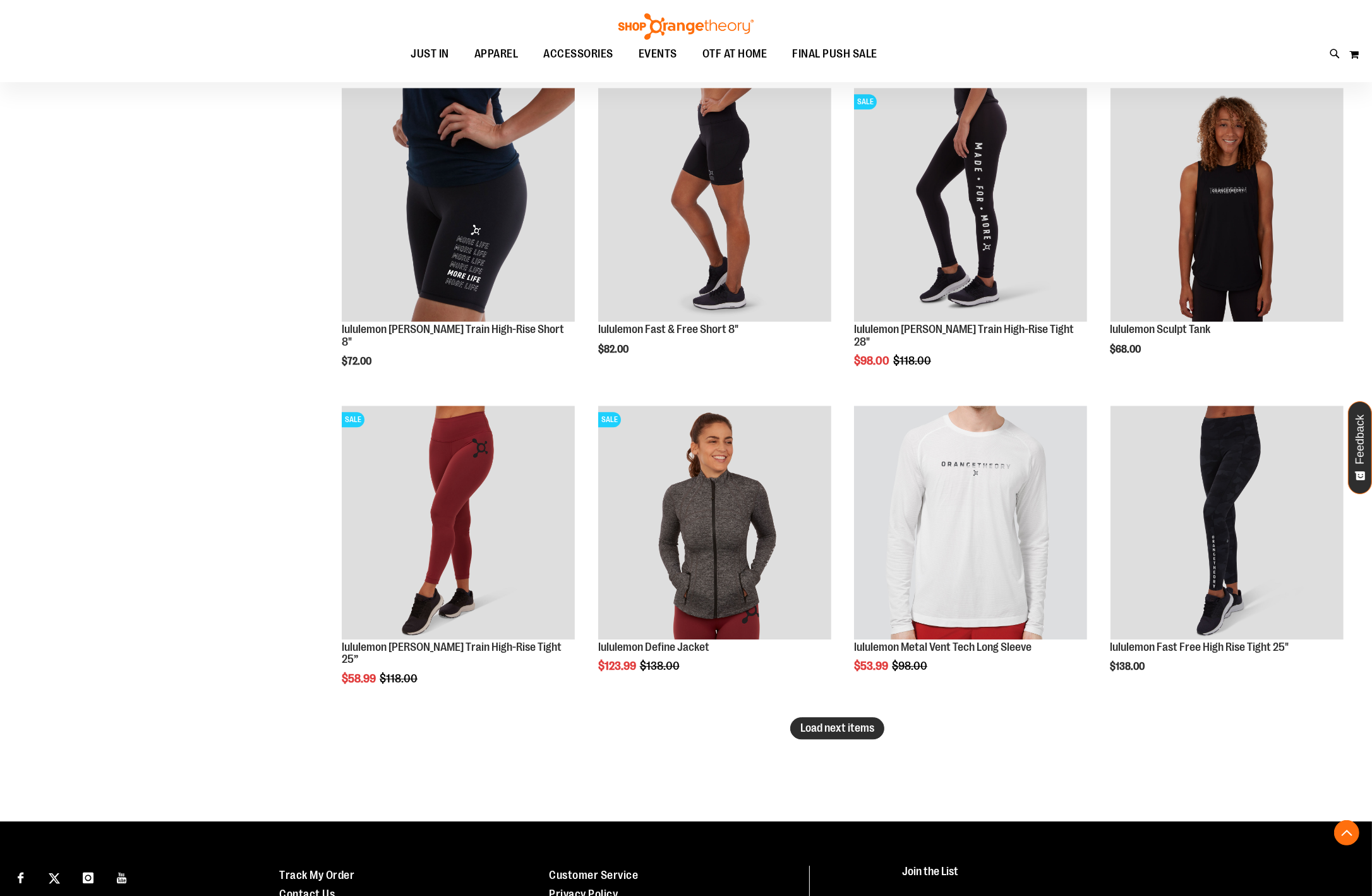
click at [811, 721] on button "Load next items" at bounding box center [837, 728] width 94 height 22
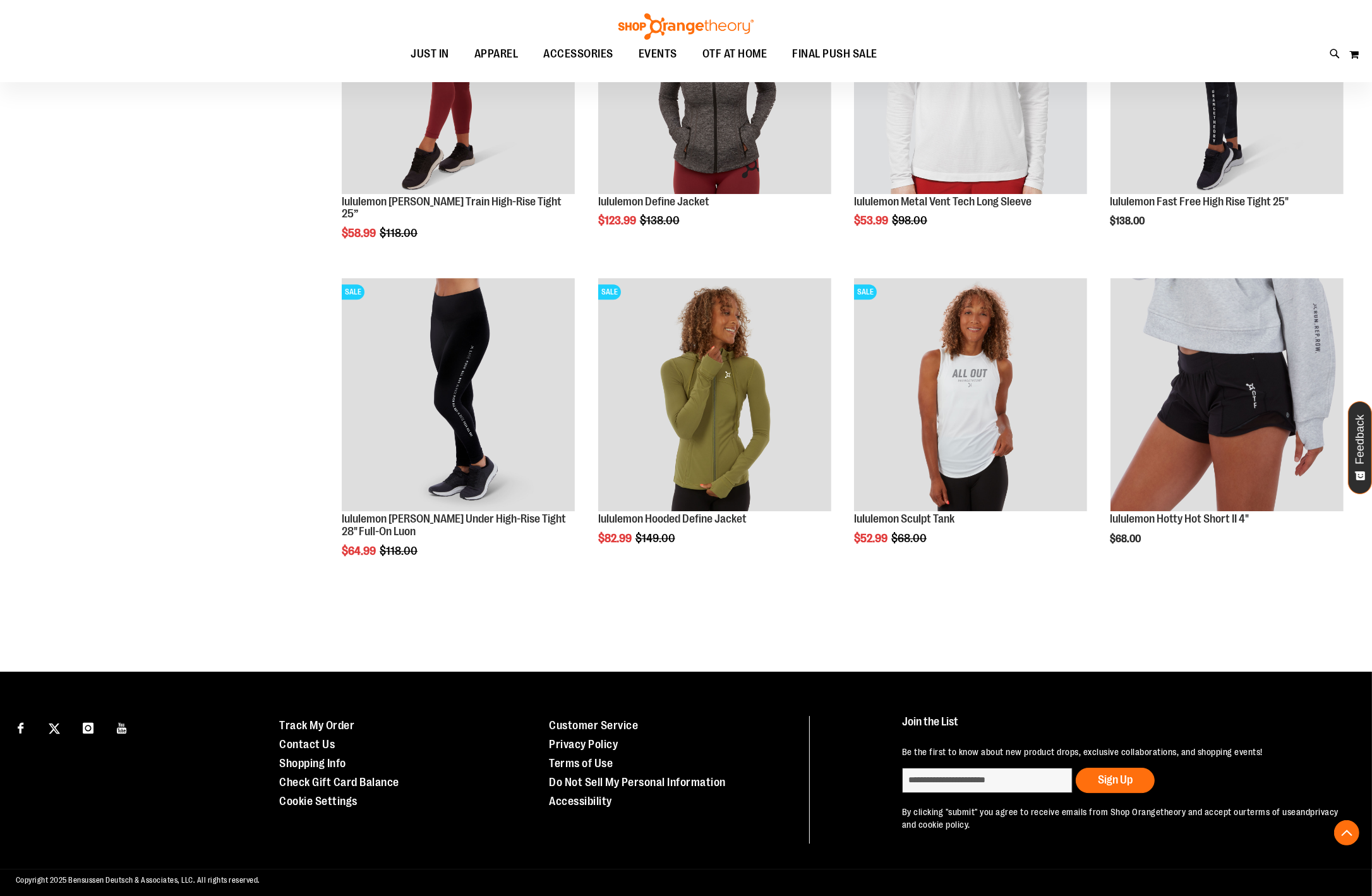
scroll to position [4758, 0]
